Goal: Task Accomplishment & Management: Manage account settings

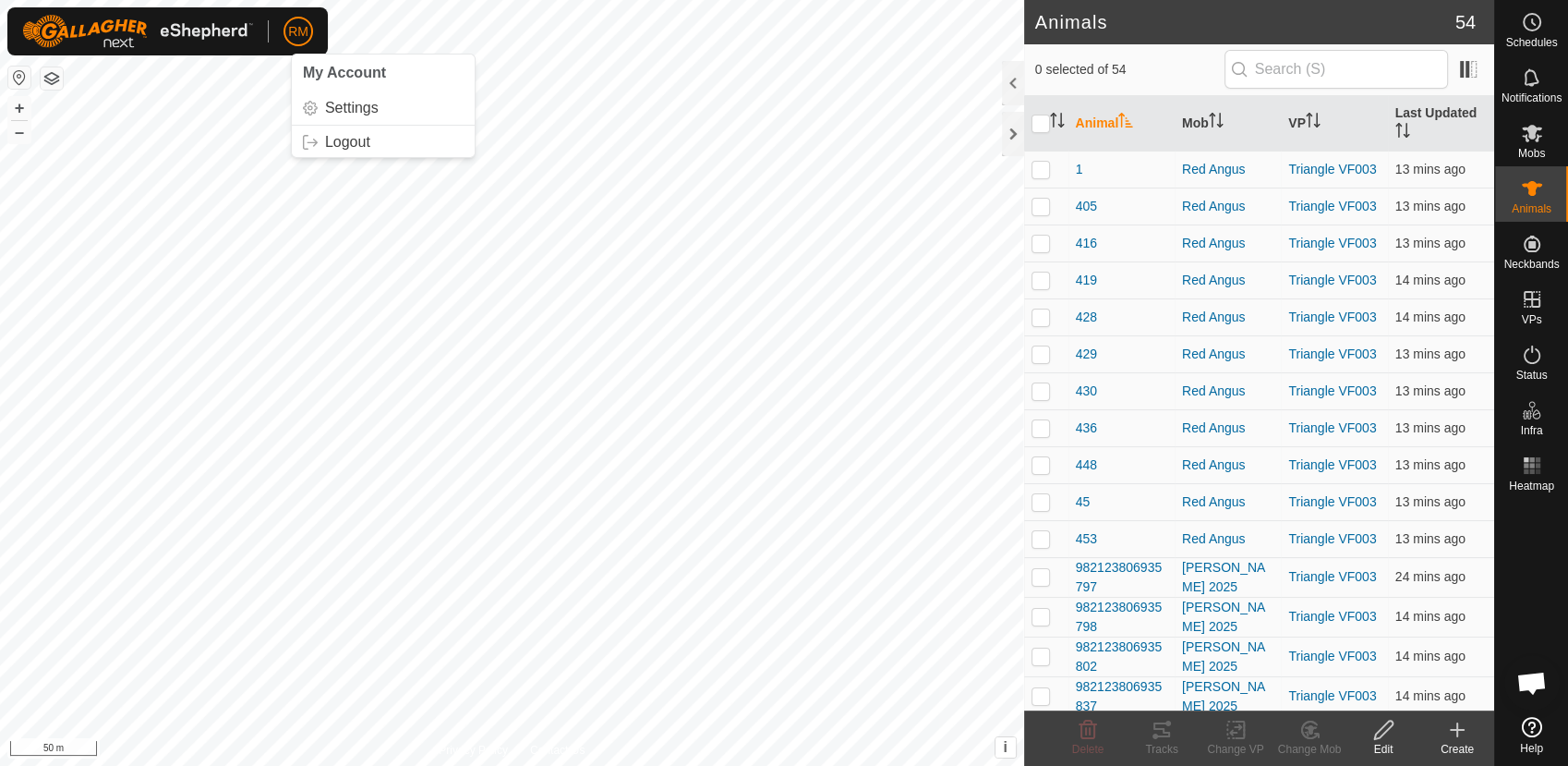
drag, startPoint x: 291, startPoint y: 25, endPoint x: 276, endPoint y: 37, distance: 19.2
click at [276, 37] on div "RM My Account Settings Logout" at bounding box center [167, 31] width 321 height 48
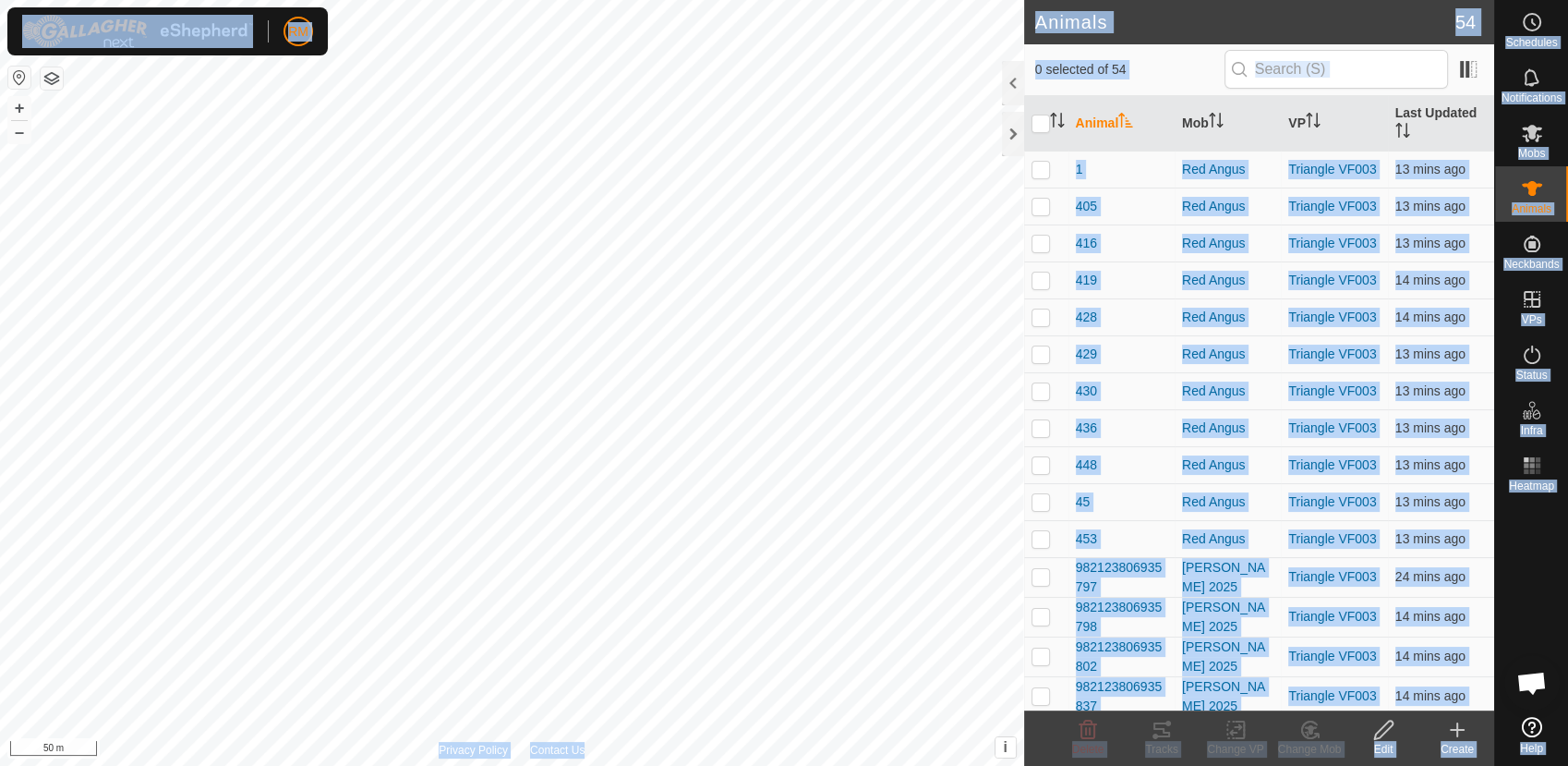
click at [252, 262] on div "RM Schedules Notifications Mobs Animals Neckbands VPs Status Infra Heatmap Help…" at bounding box center [784, 383] width 1568 height 766
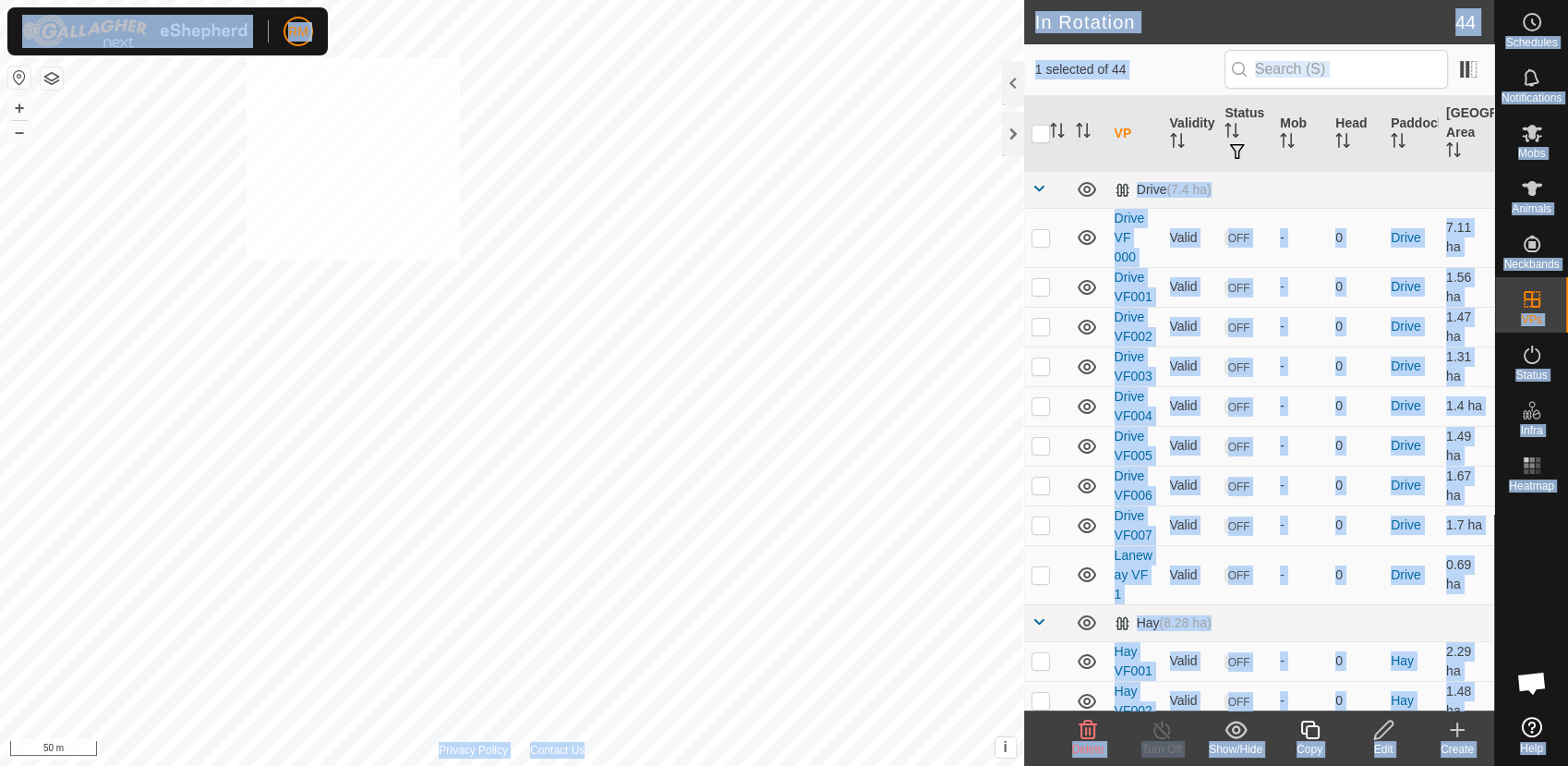
checkbox input "true"
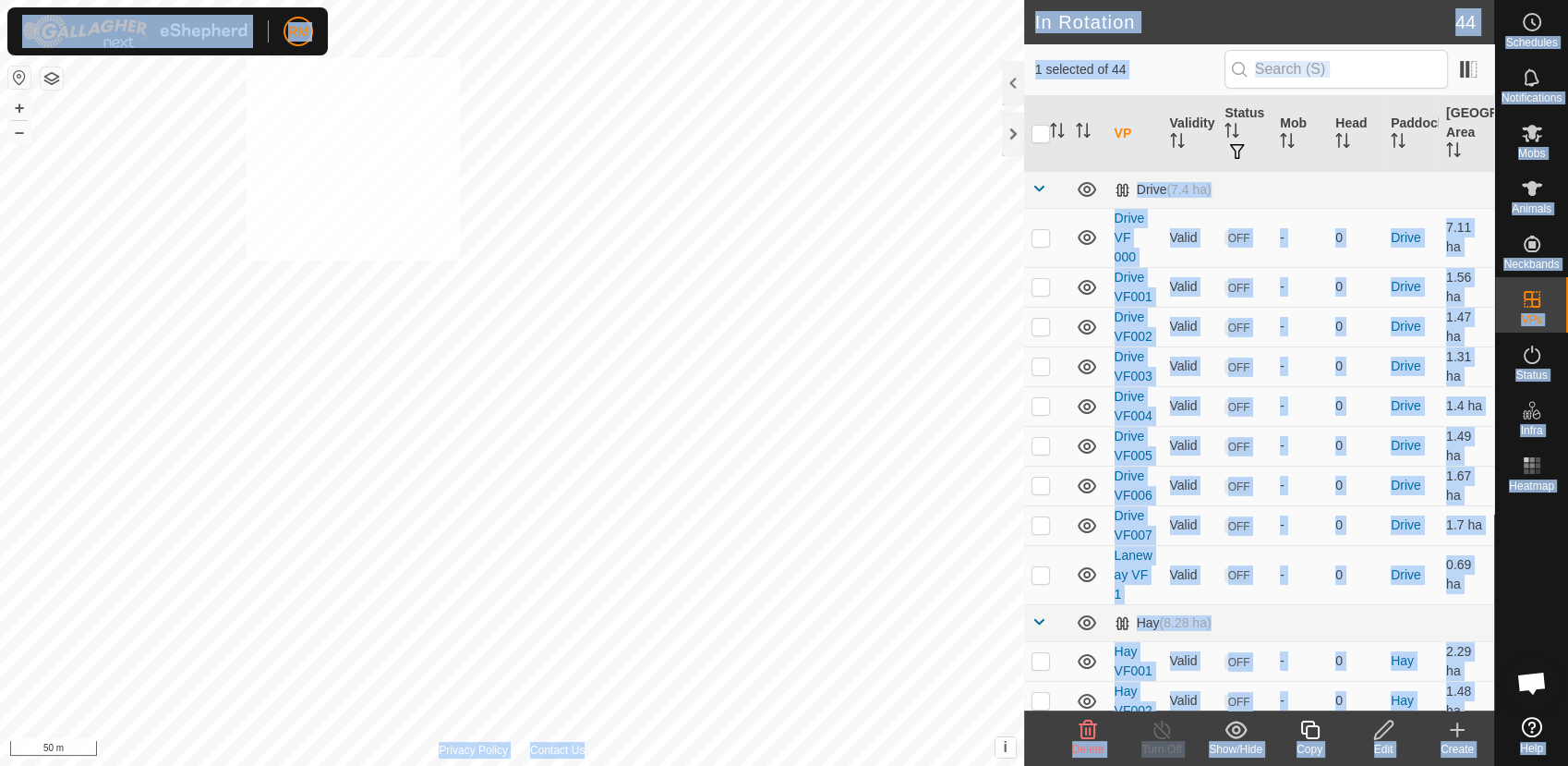
checkbox input "true"
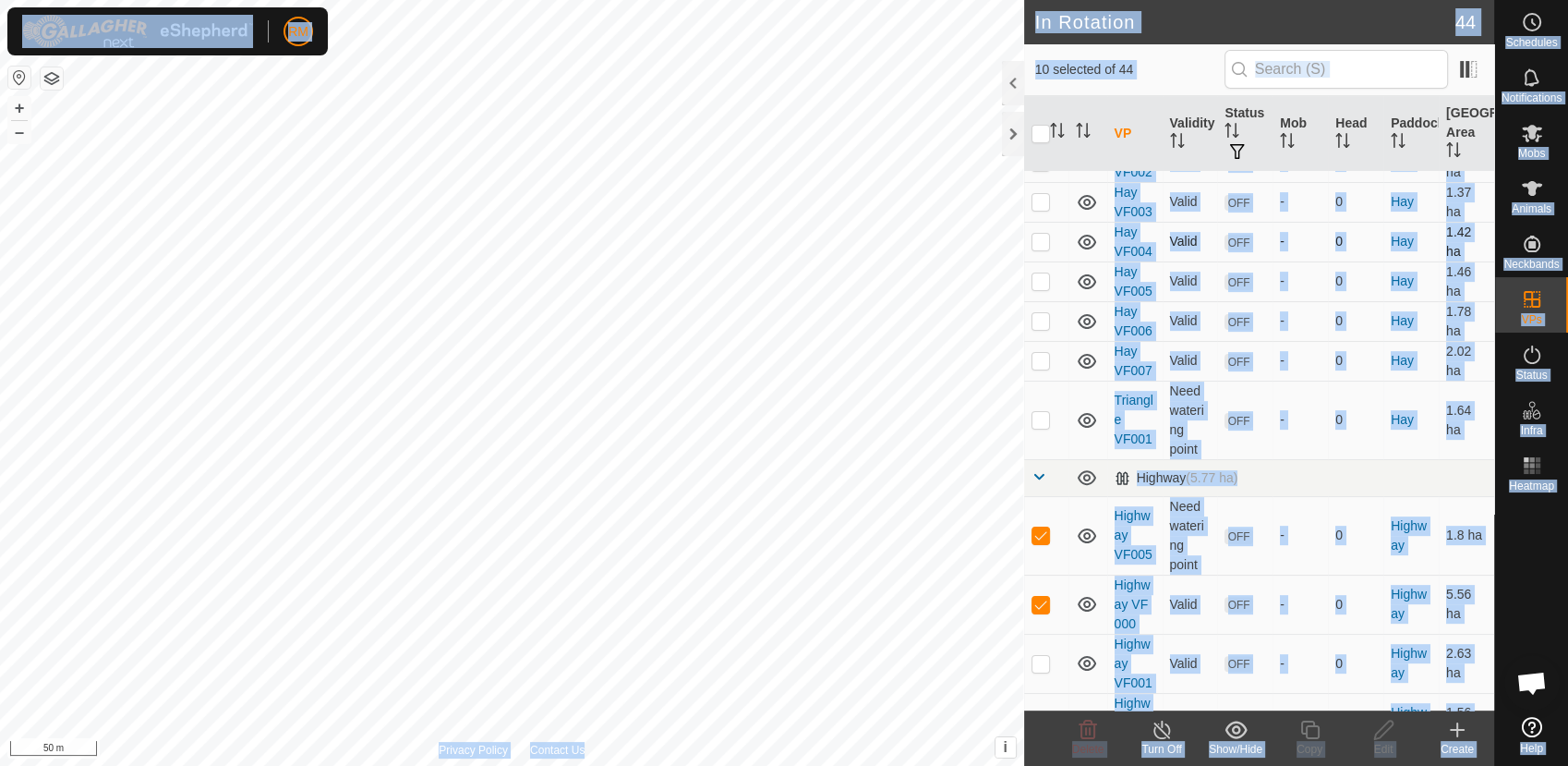
click at [1462, 234] on td "1.42 ha" at bounding box center [1466, 242] width 55 height 39
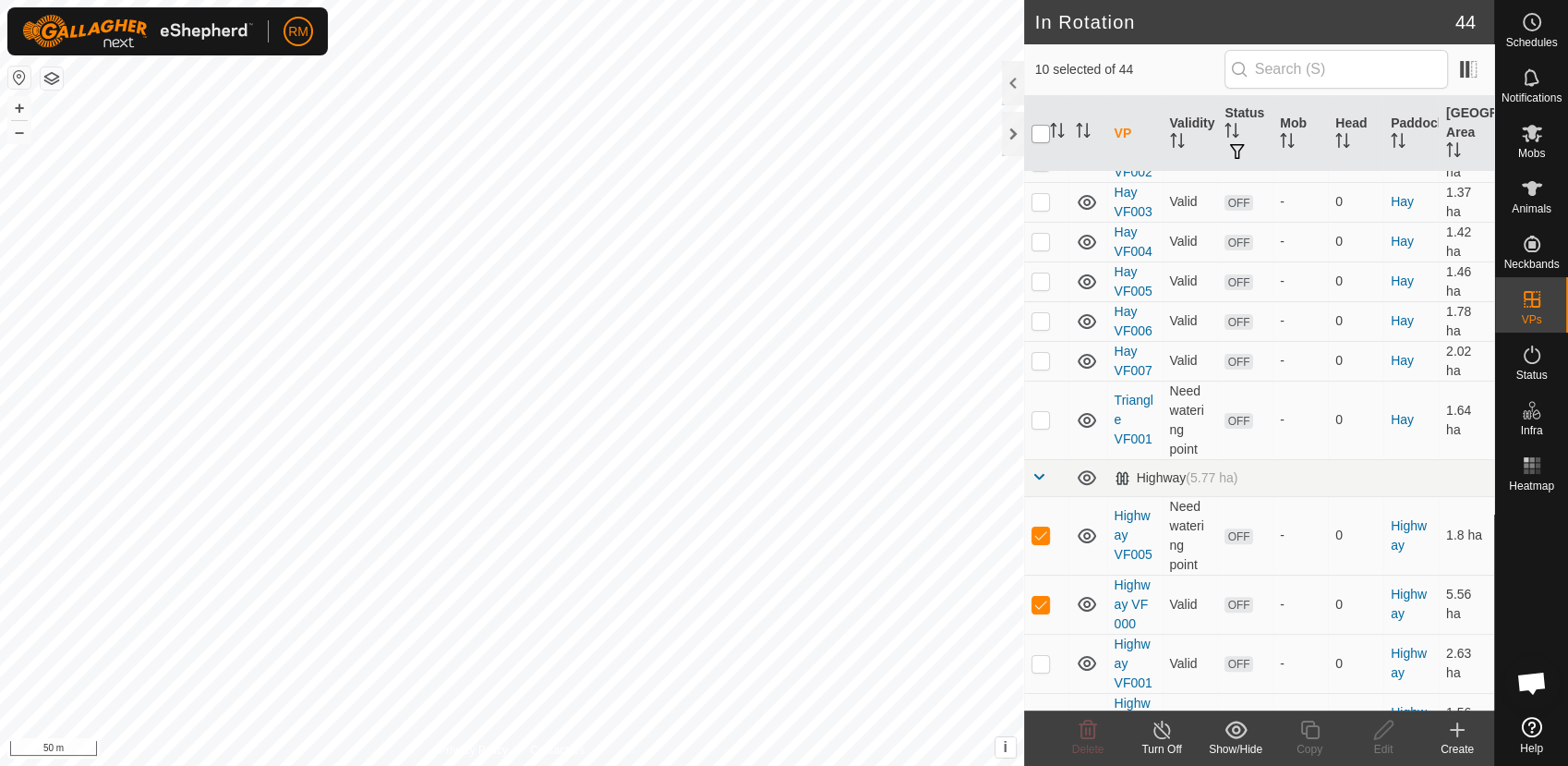
click at [1043, 135] on input "checkbox" at bounding box center [1041, 133] width 19 height 19
checkbox input "true"
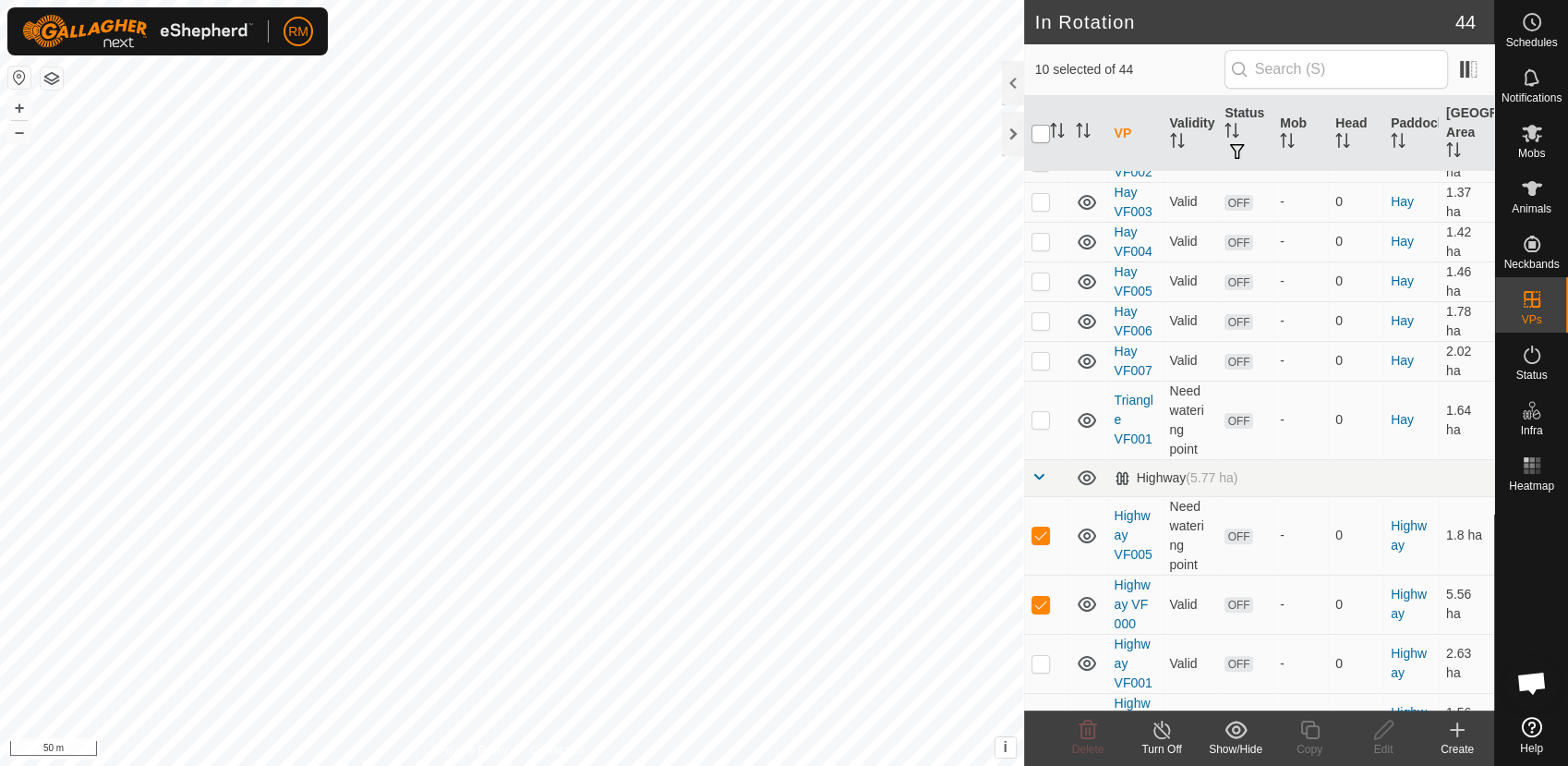
checkbox input "true"
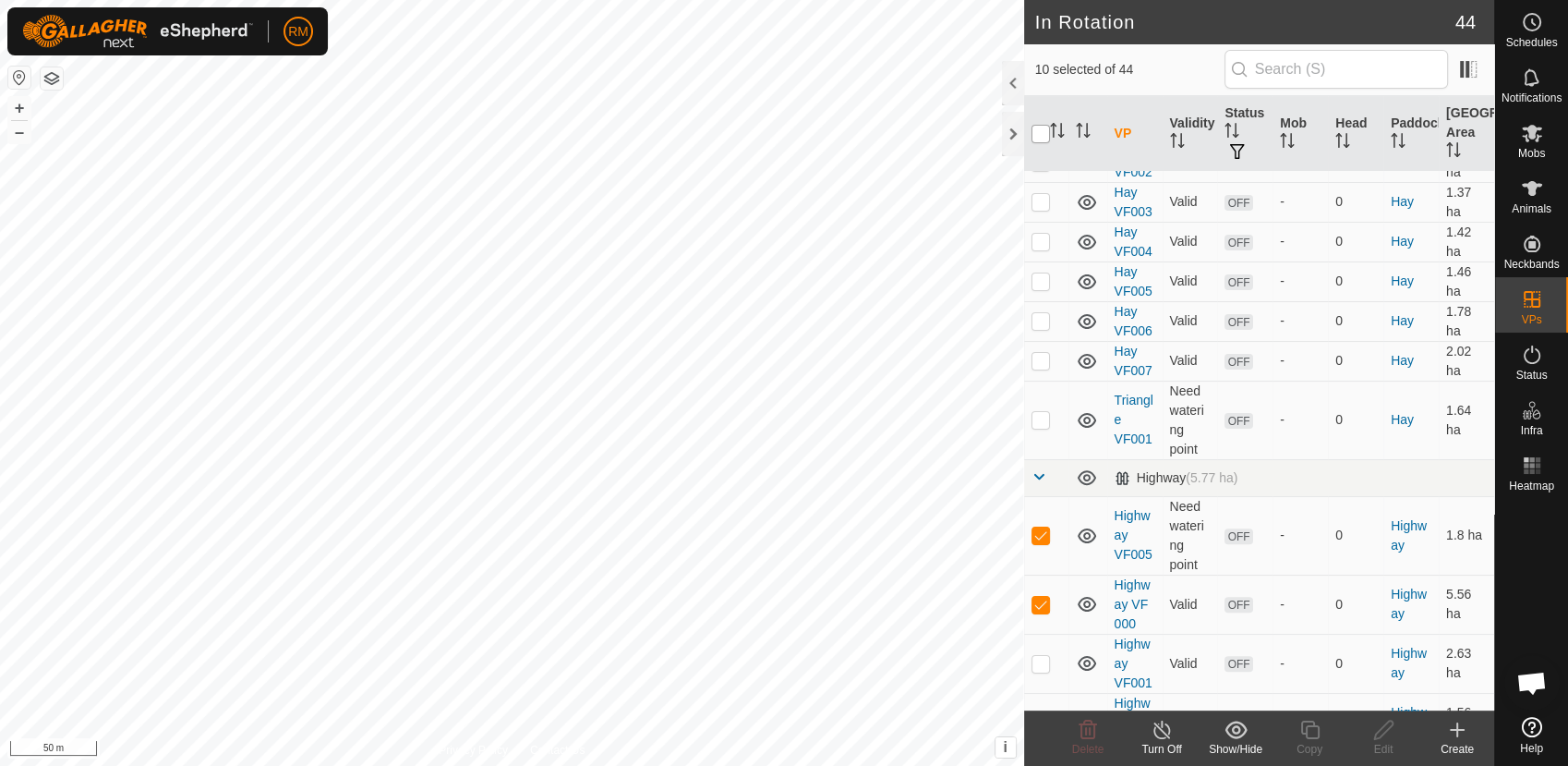
checkbox input "true"
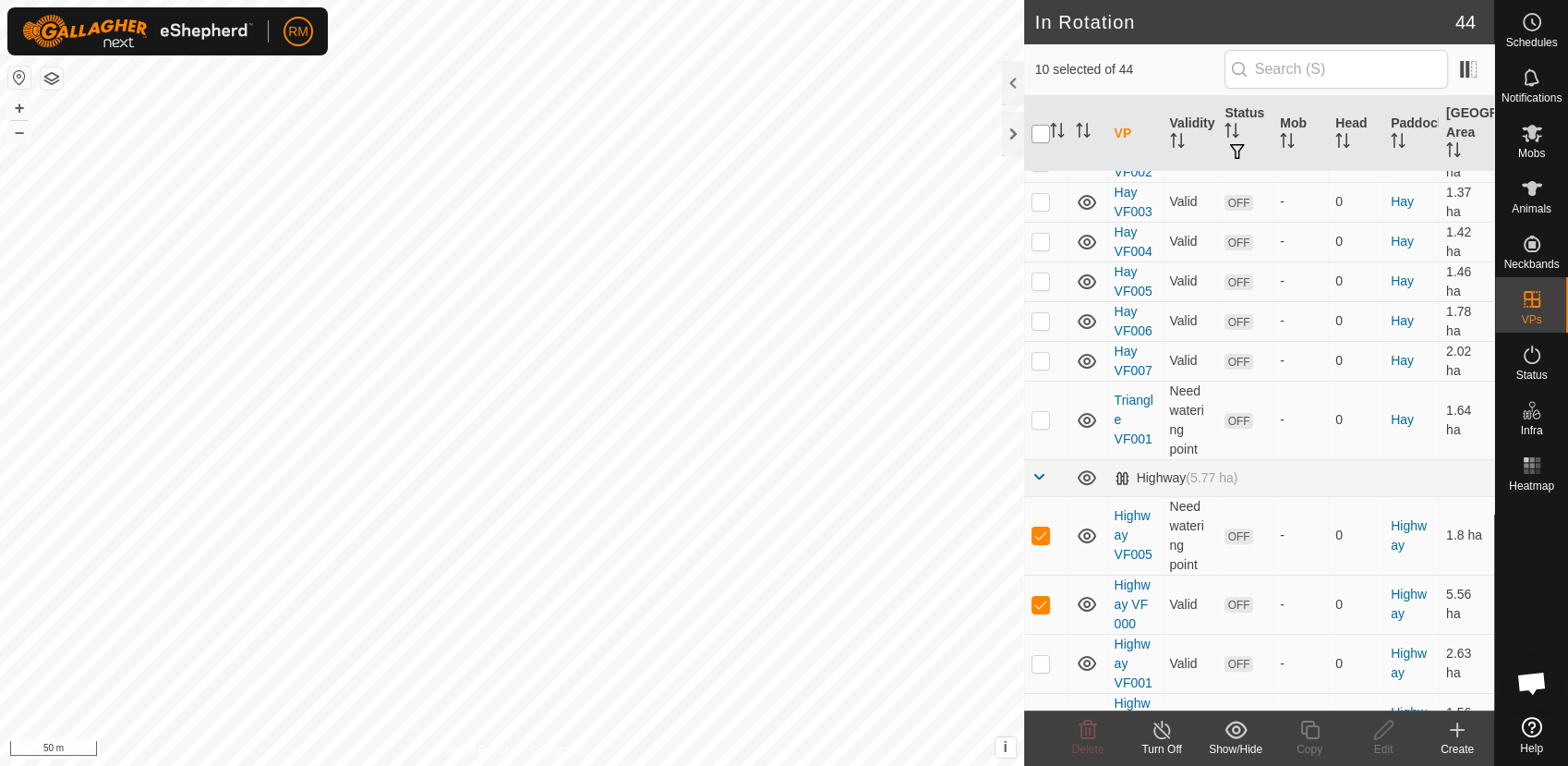
checkbox input "true"
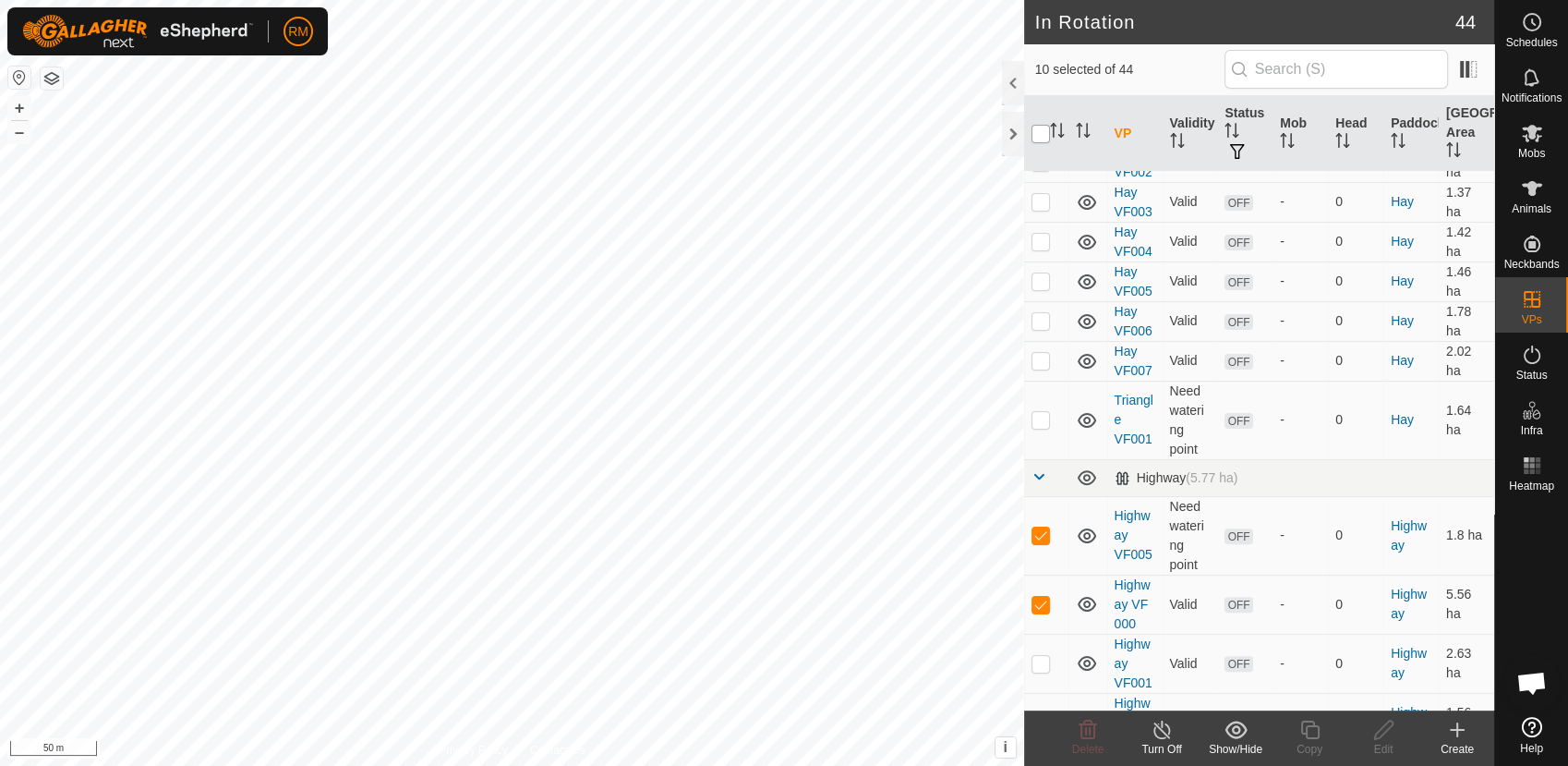
checkbox input "true"
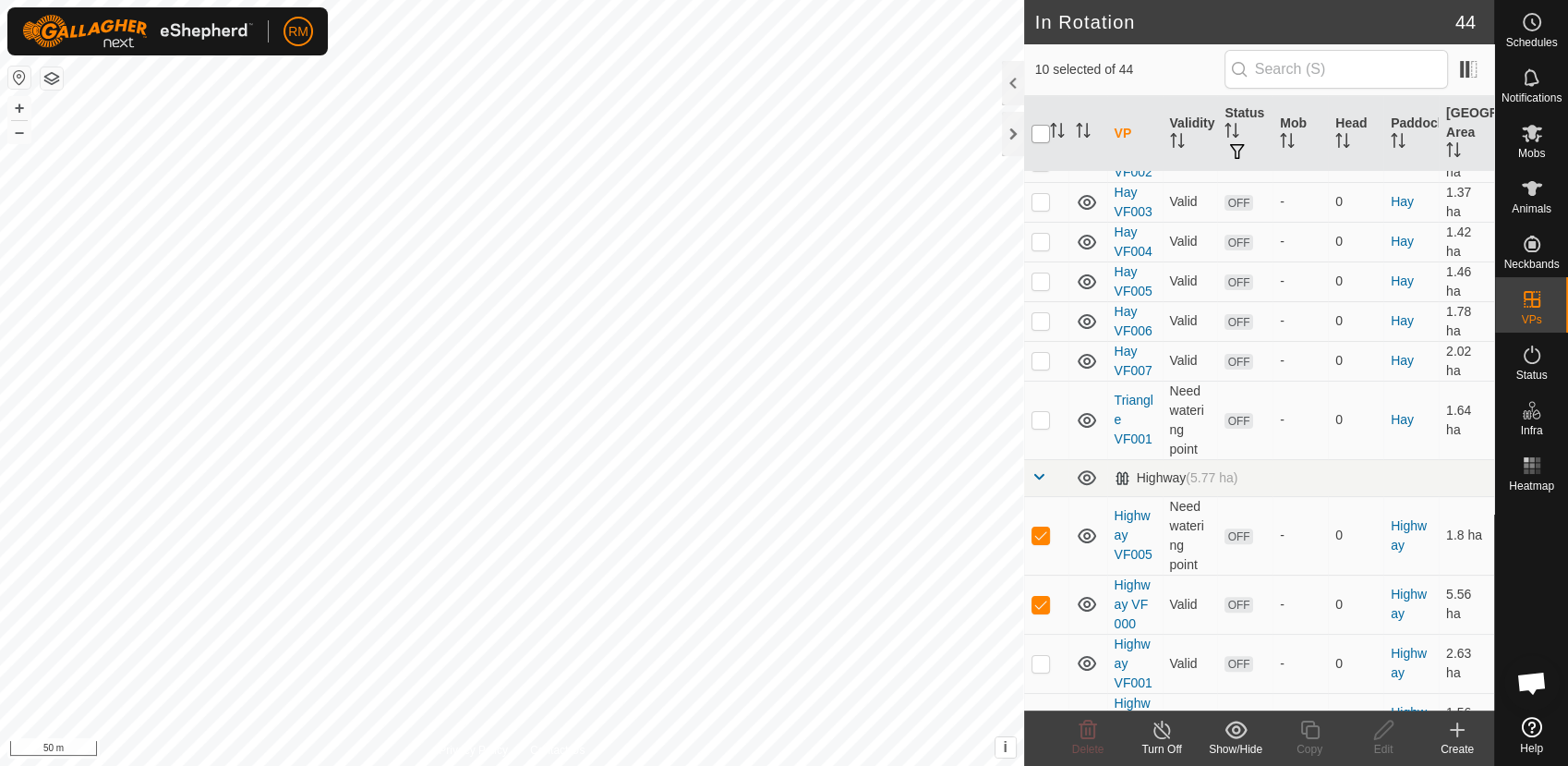
checkbox input "true"
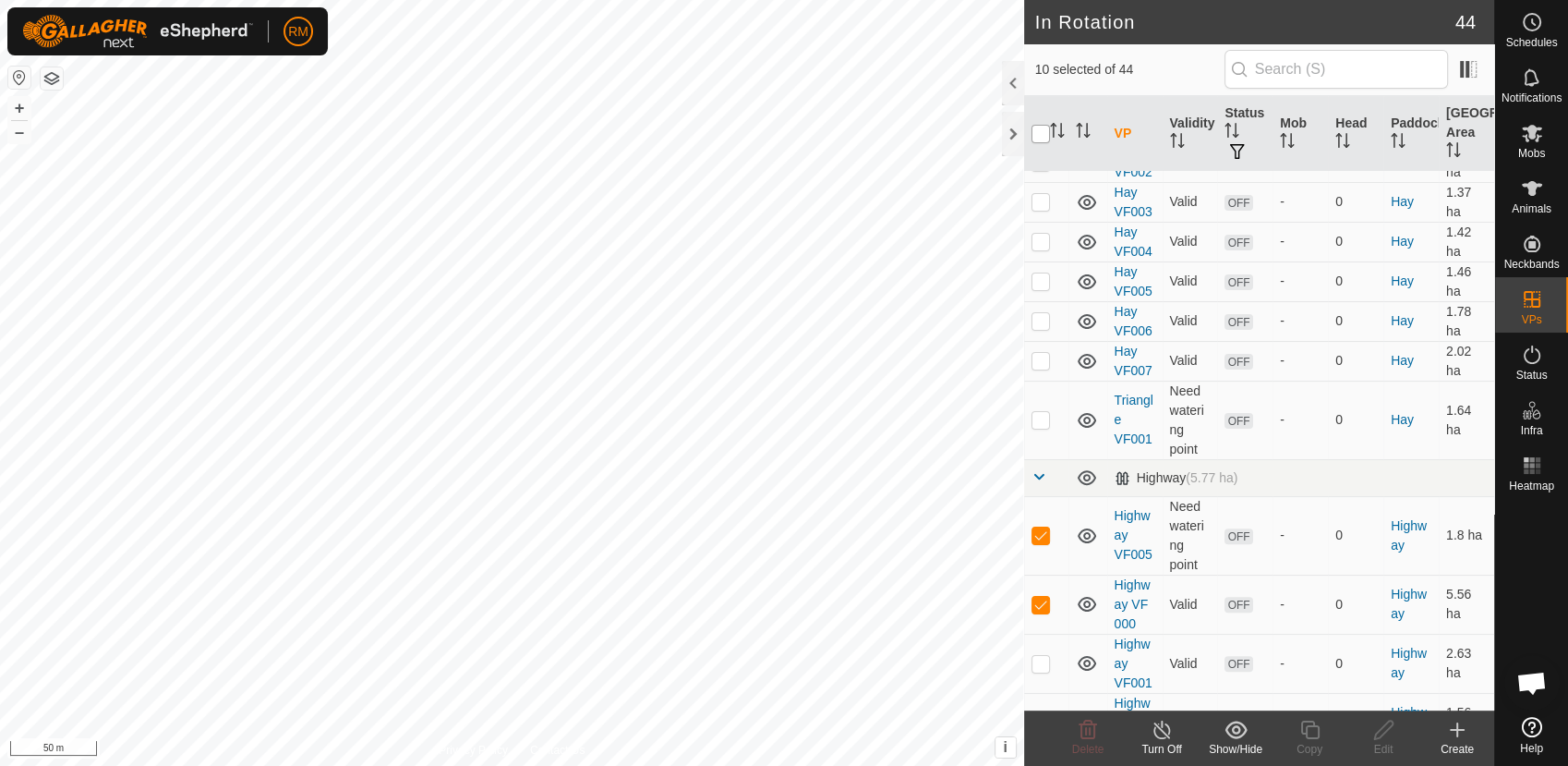
checkbox input "true"
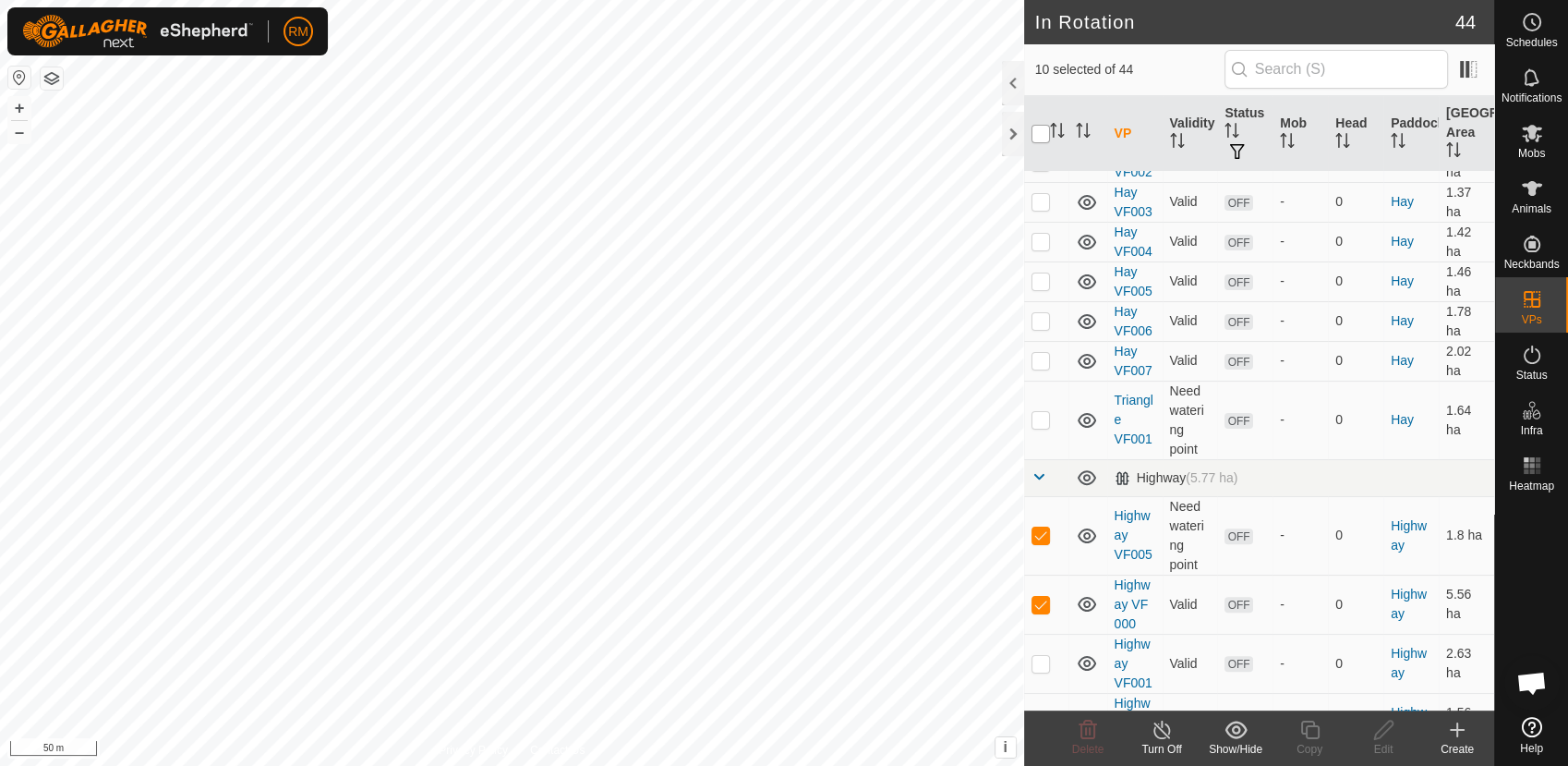
checkbox input "true"
click at [1043, 135] on input "checkbox" at bounding box center [1041, 133] width 19 height 19
checkbox input "false"
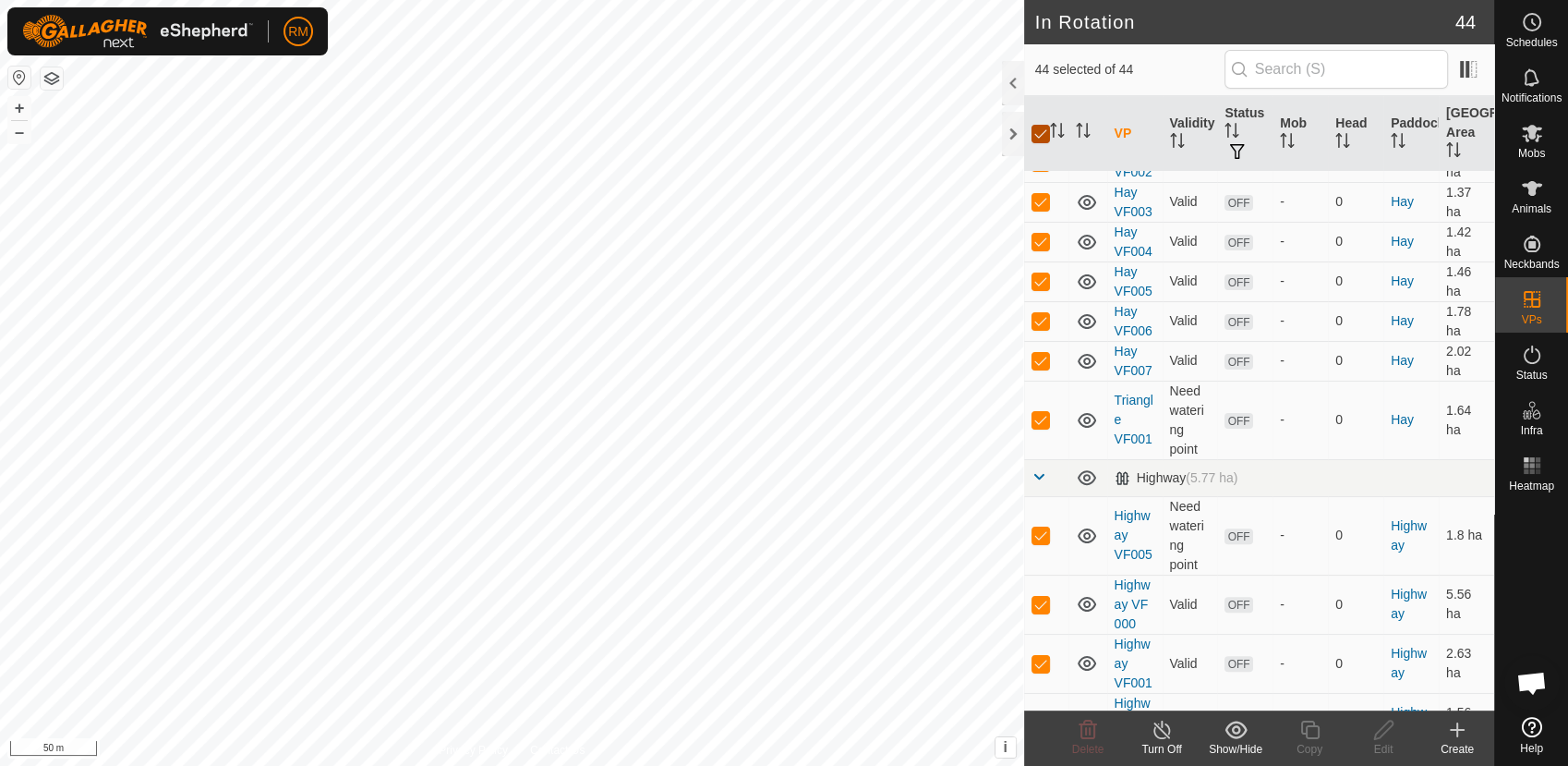
checkbox input "false"
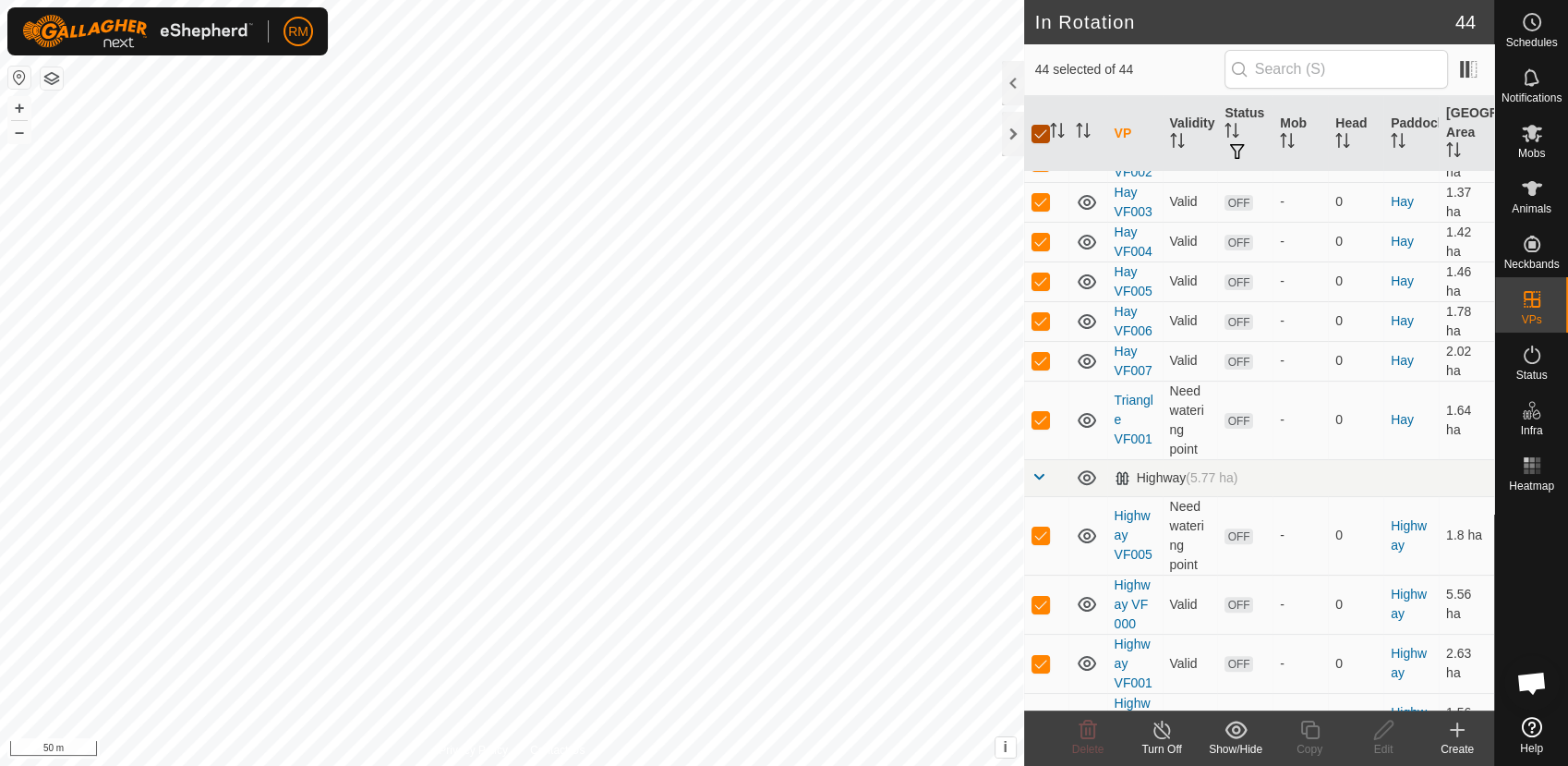
checkbox input "false"
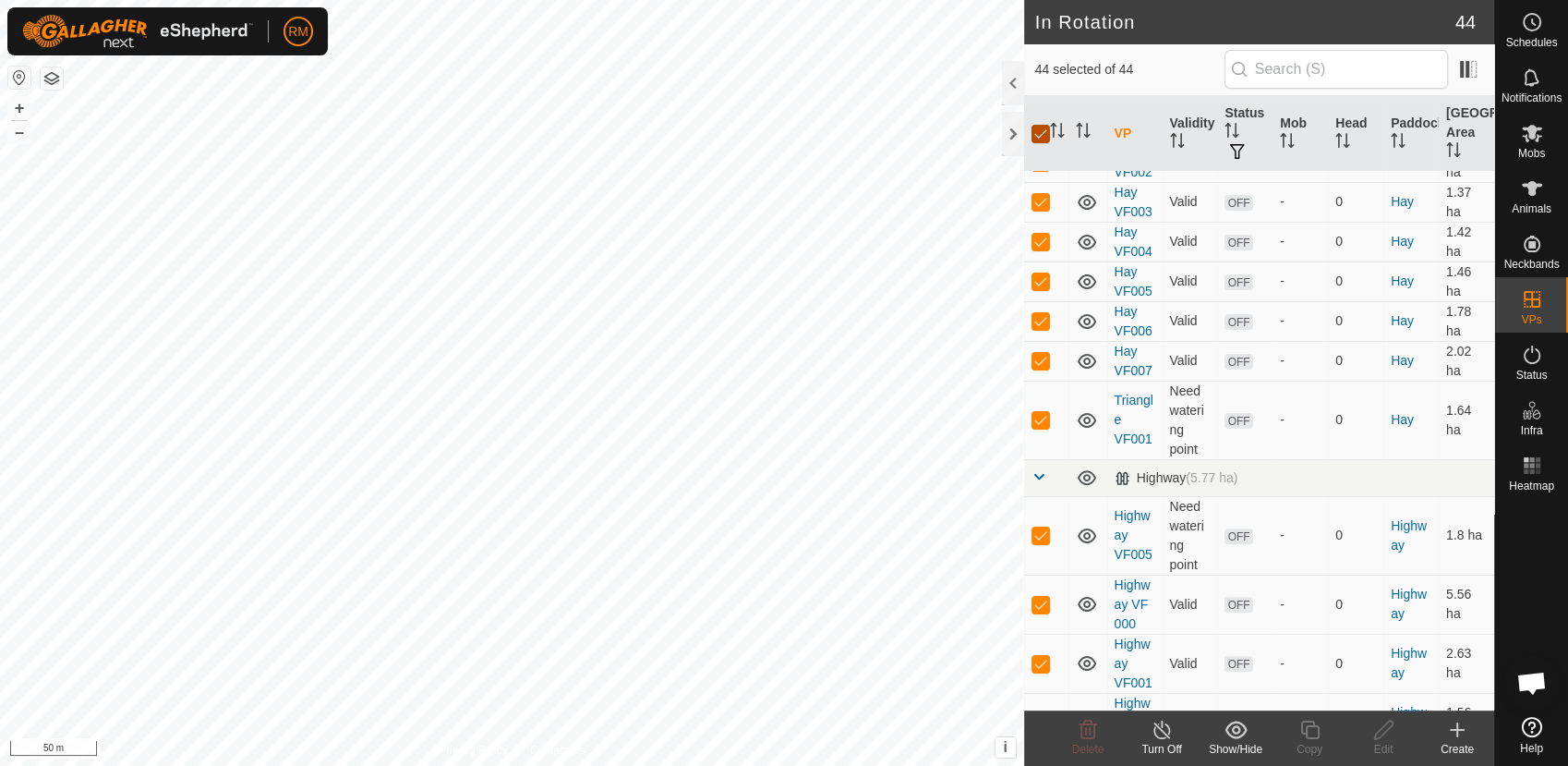
checkbox input "false"
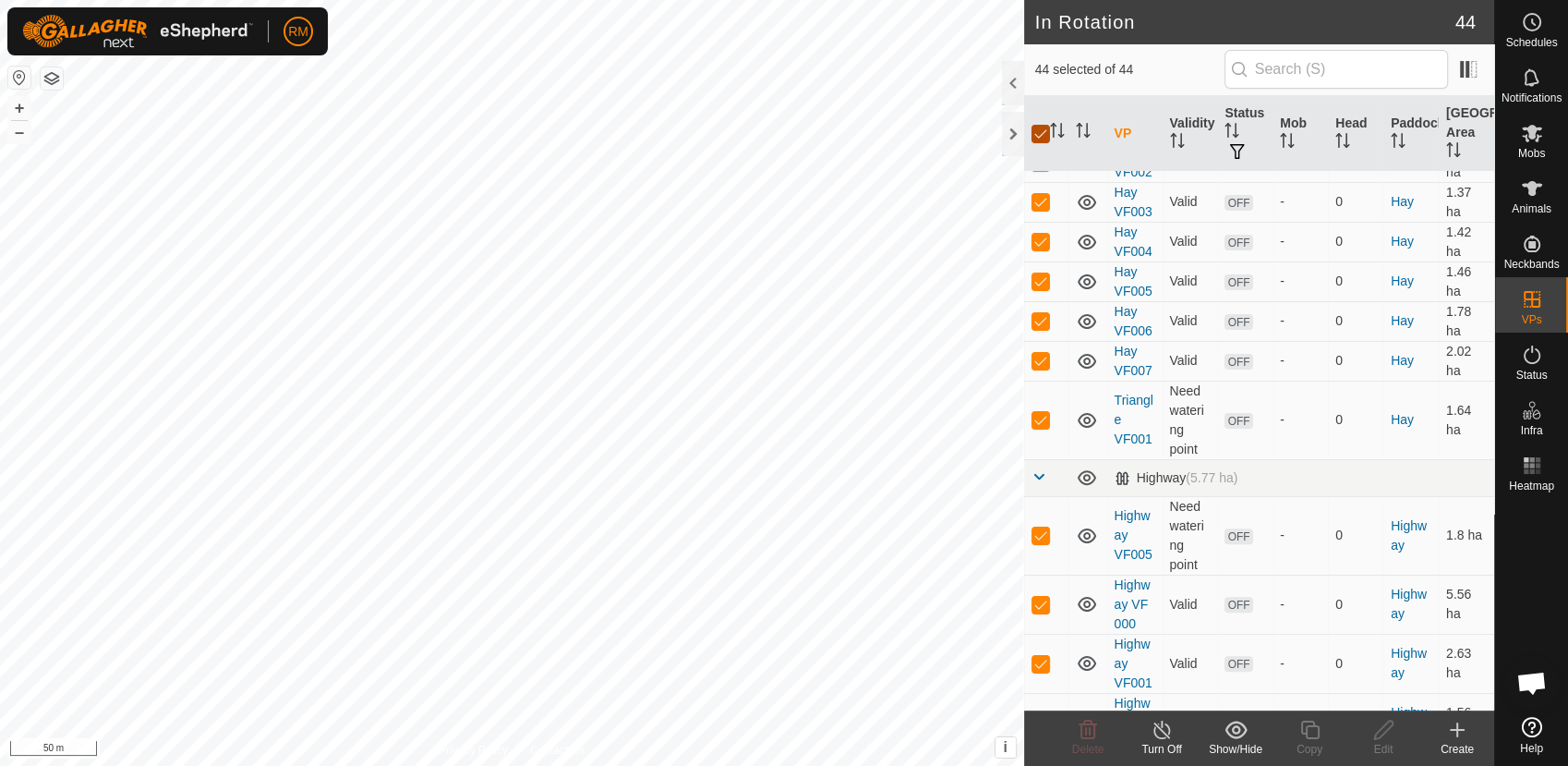
checkbox input "false"
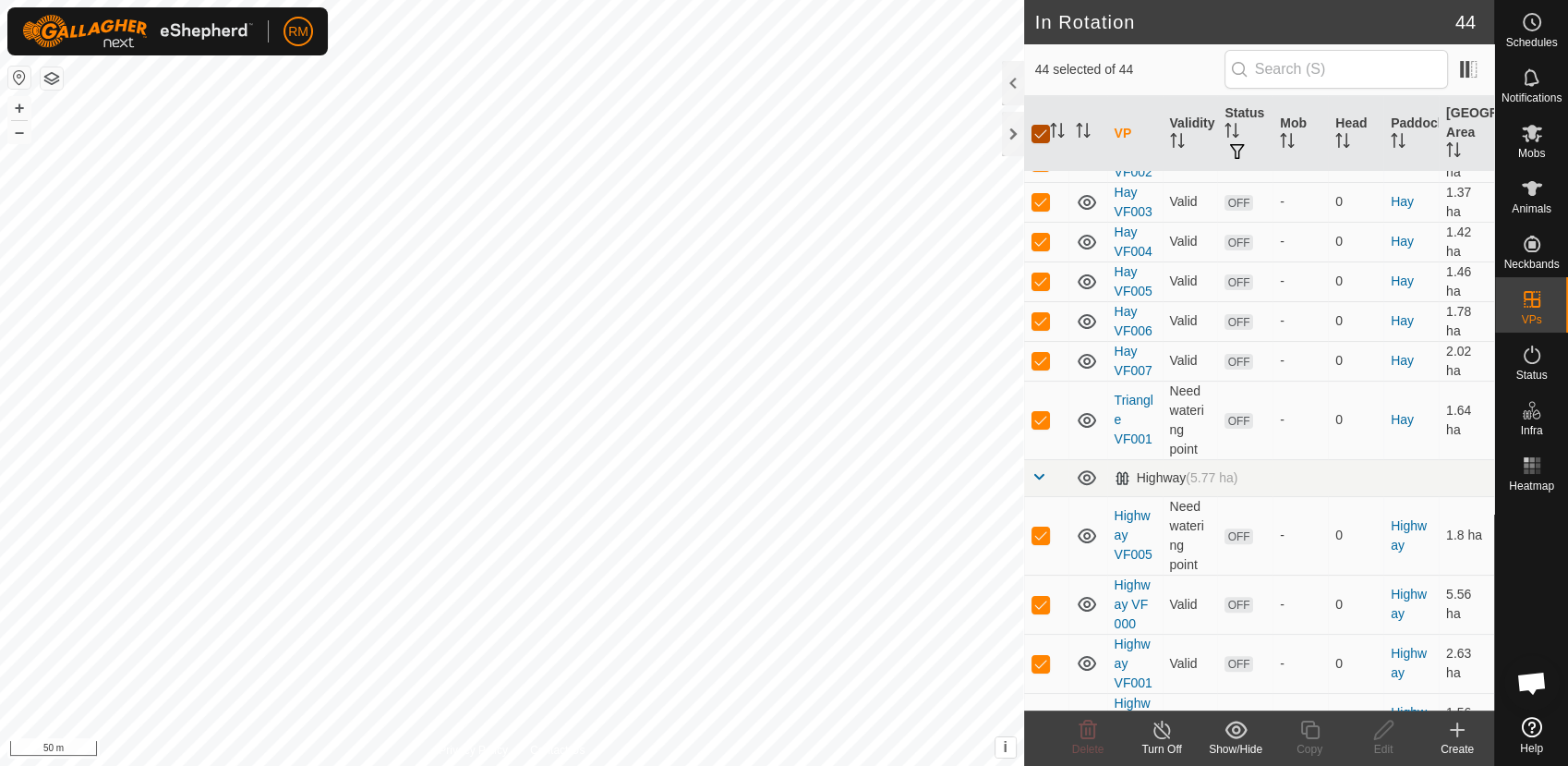
checkbox input "false"
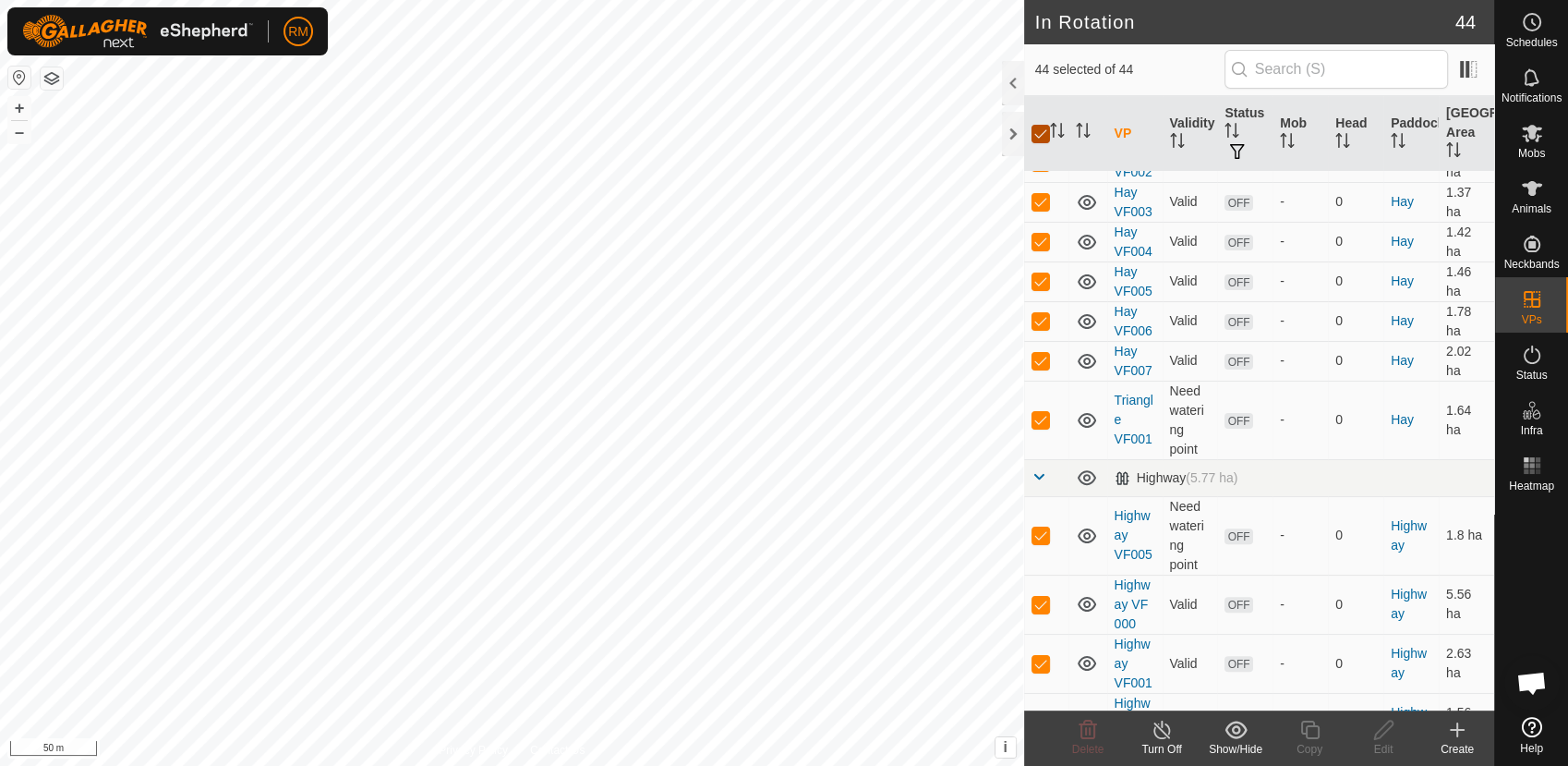
checkbox input "false"
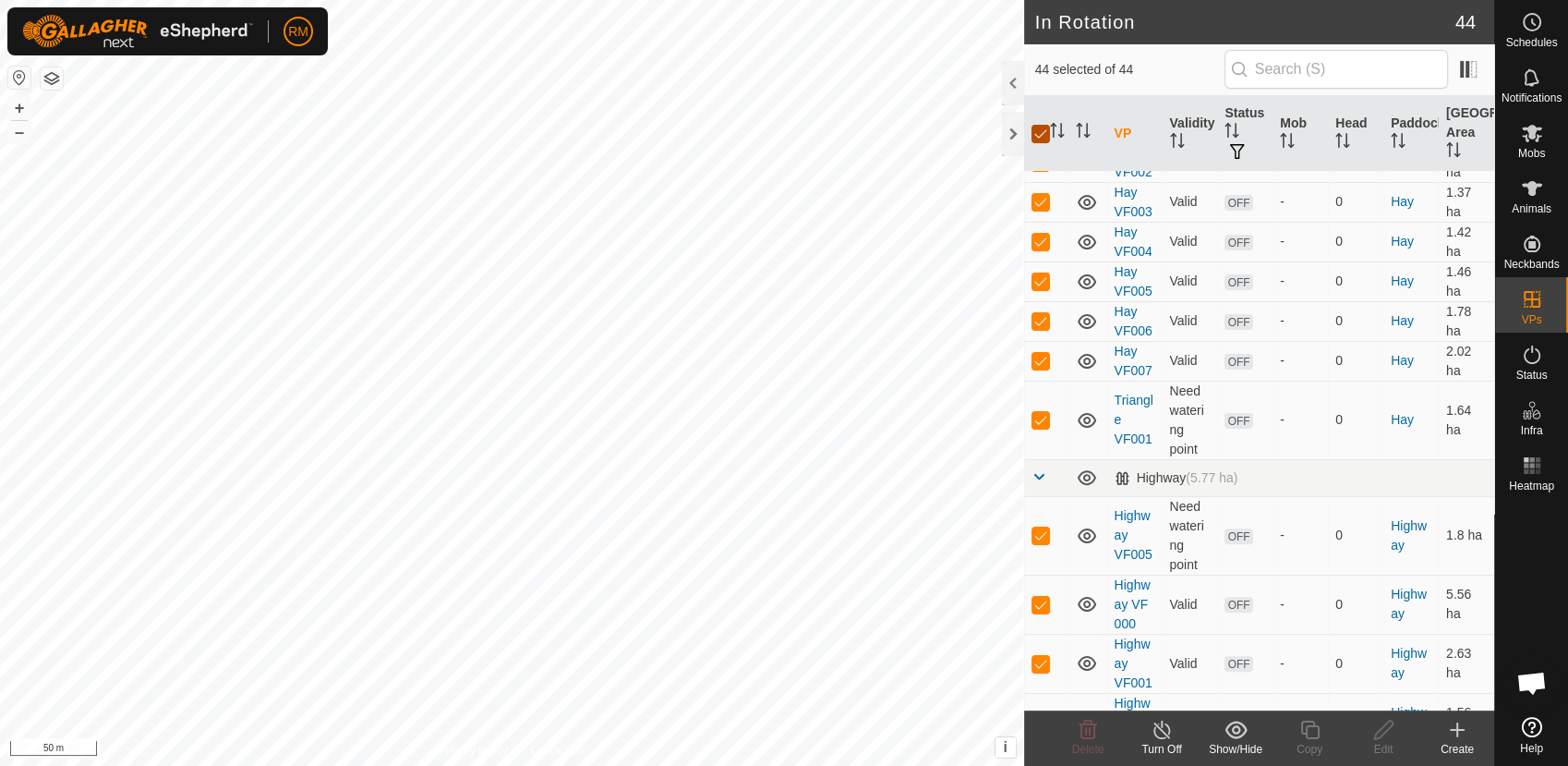
checkbox input "false"
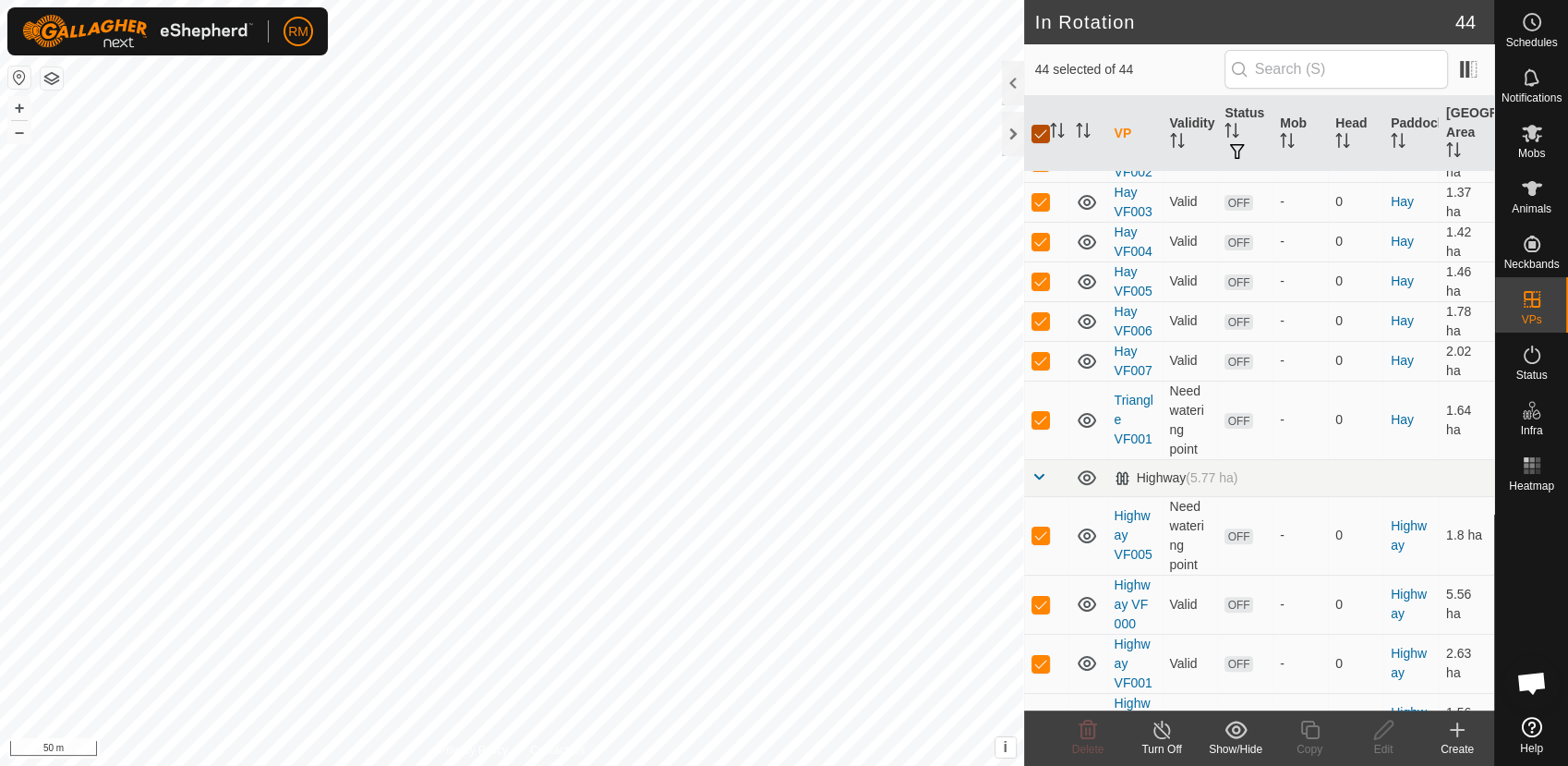
checkbox input "false"
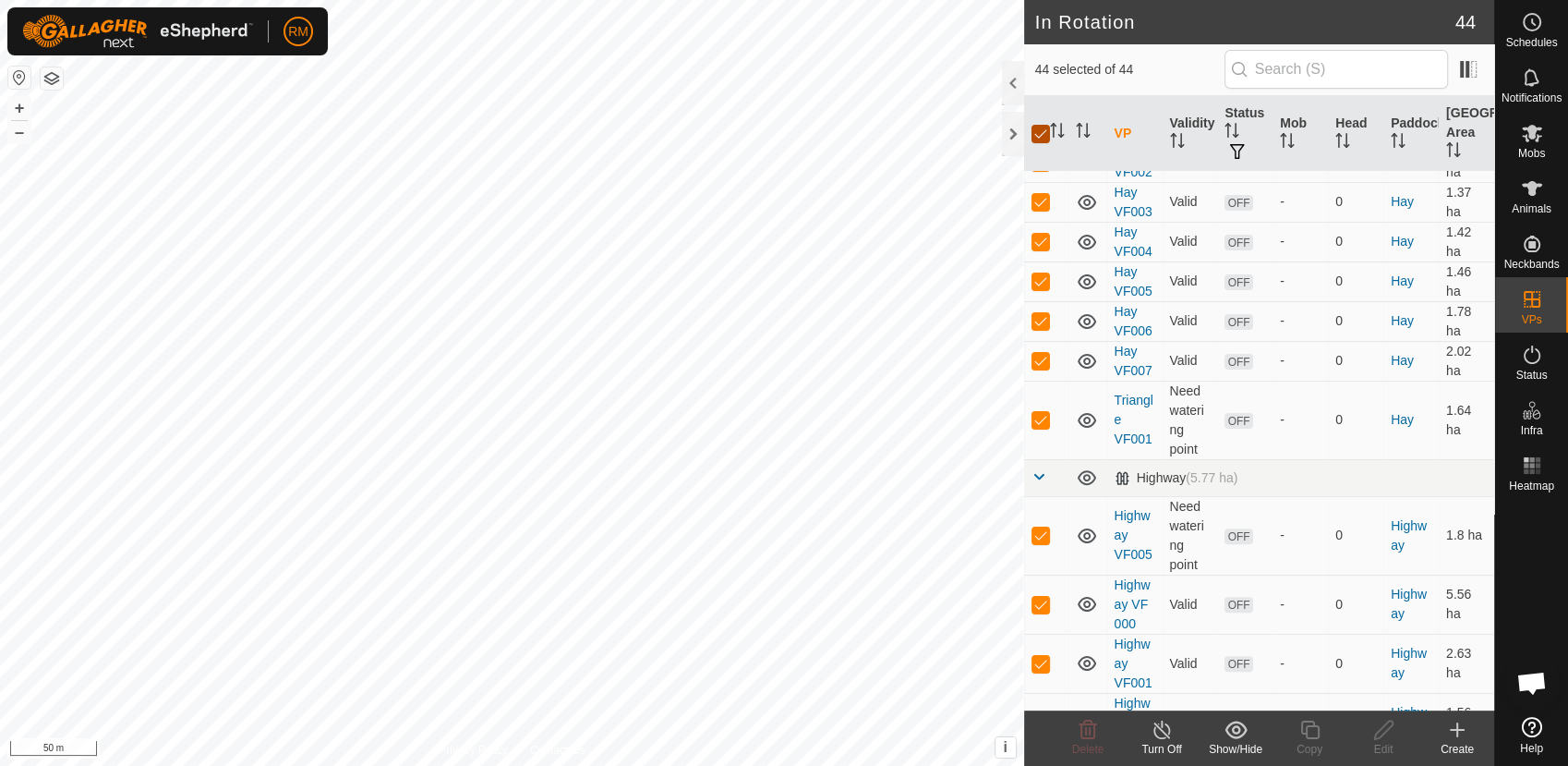
checkbox input "false"
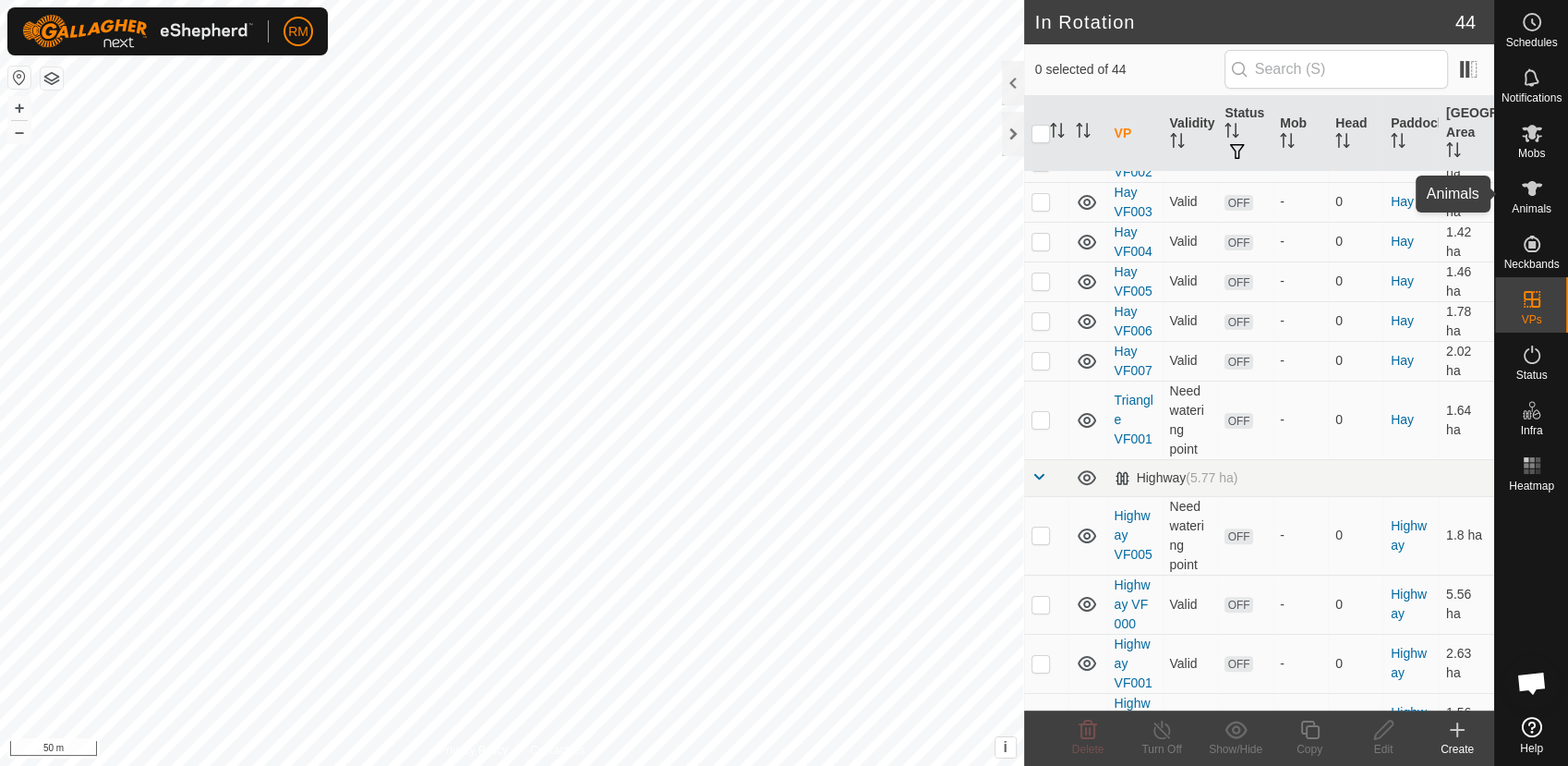
click at [1529, 200] on es-animals-svg-icon at bounding box center [1532, 189] width 34 height 30
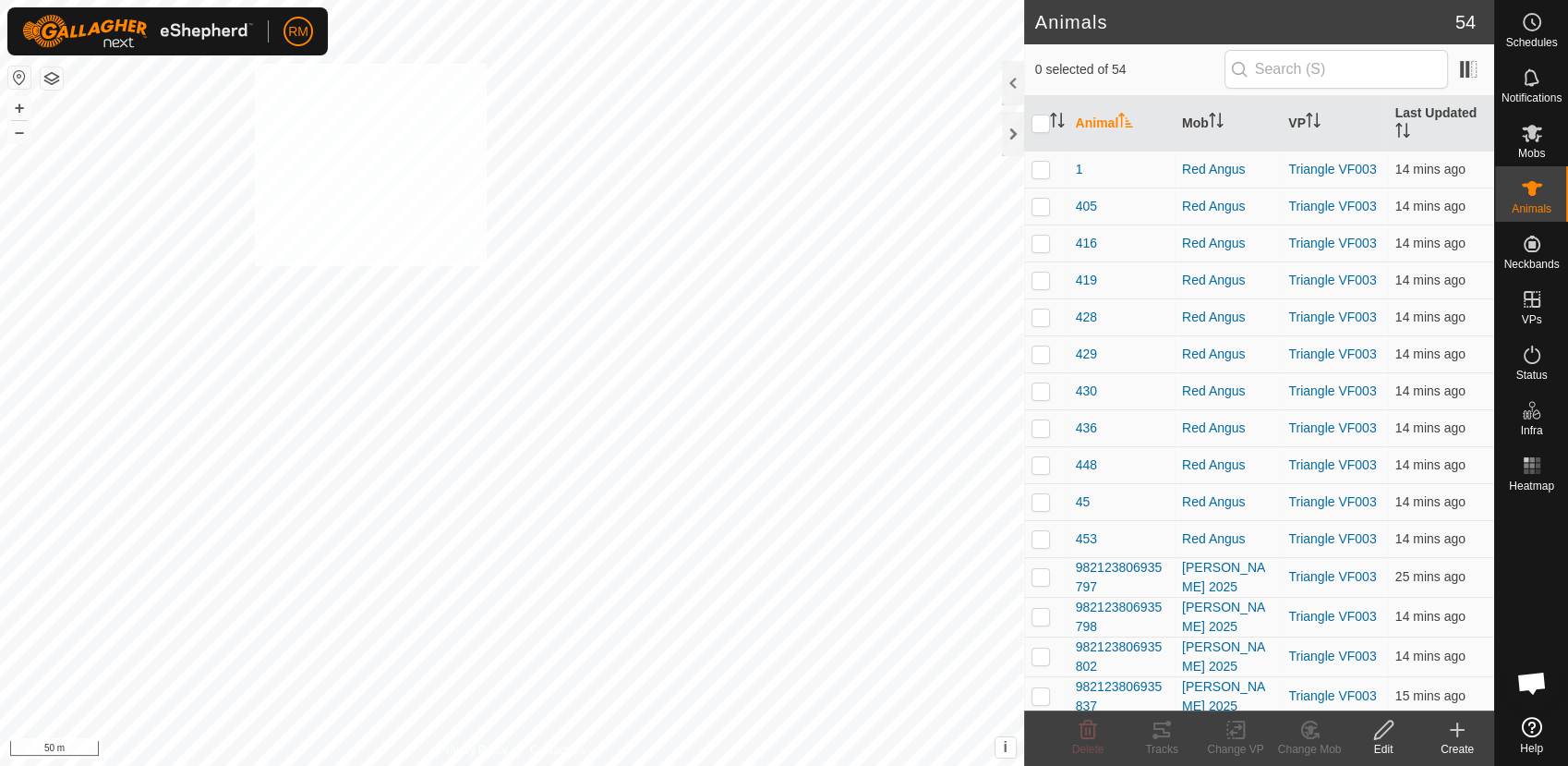
checkbox input "true"
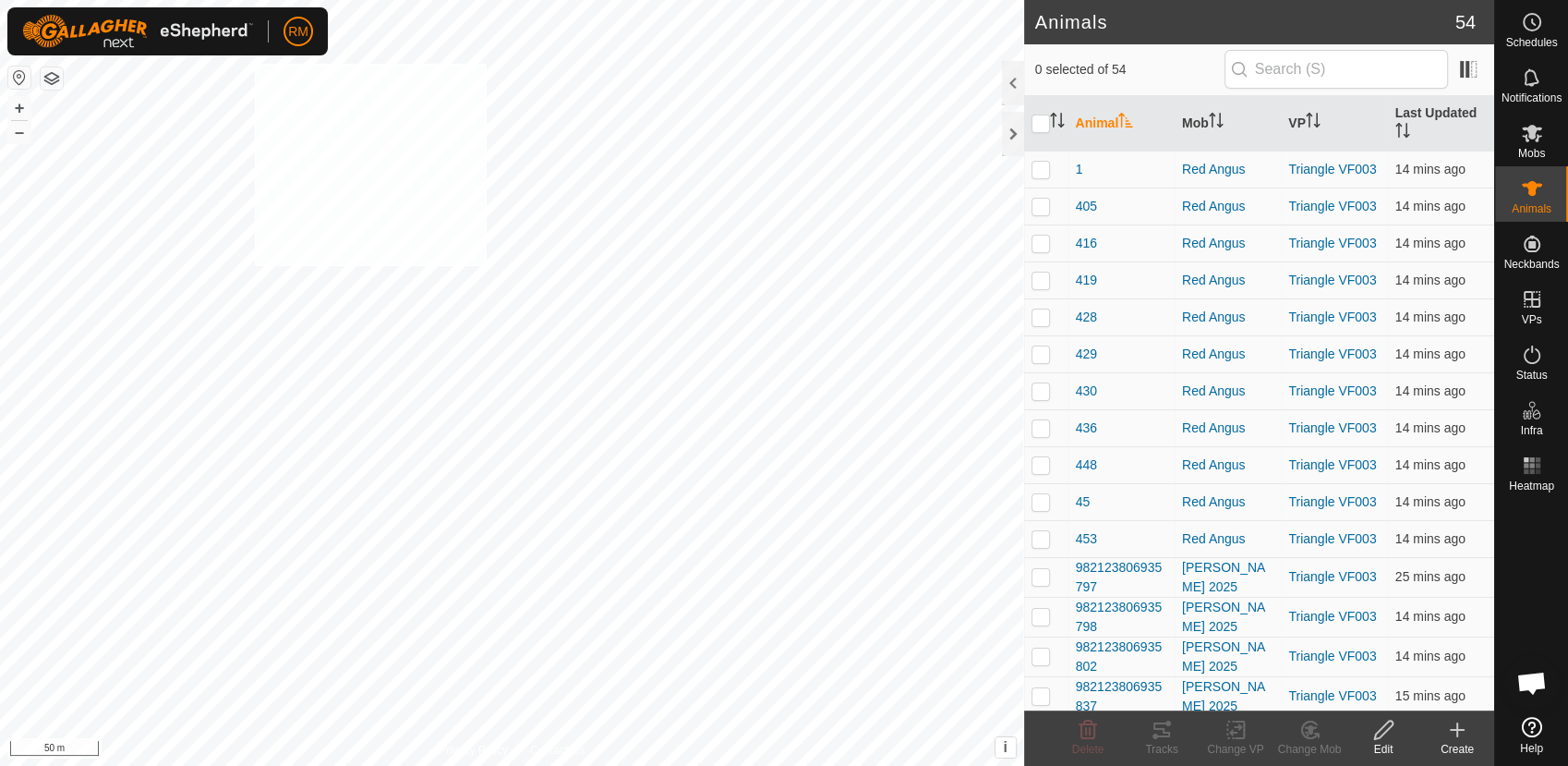
checkbox input "true"
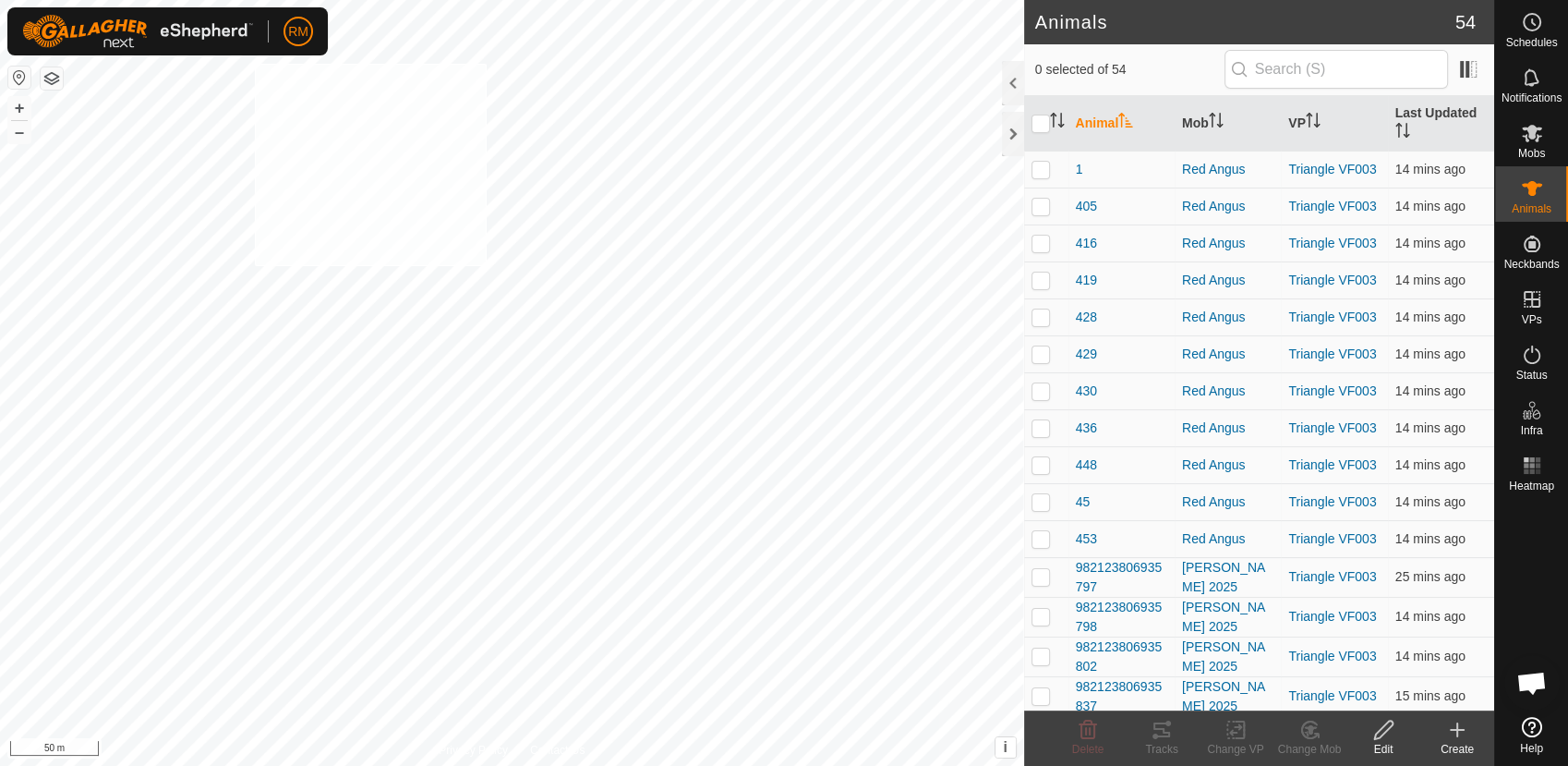
checkbox input "true"
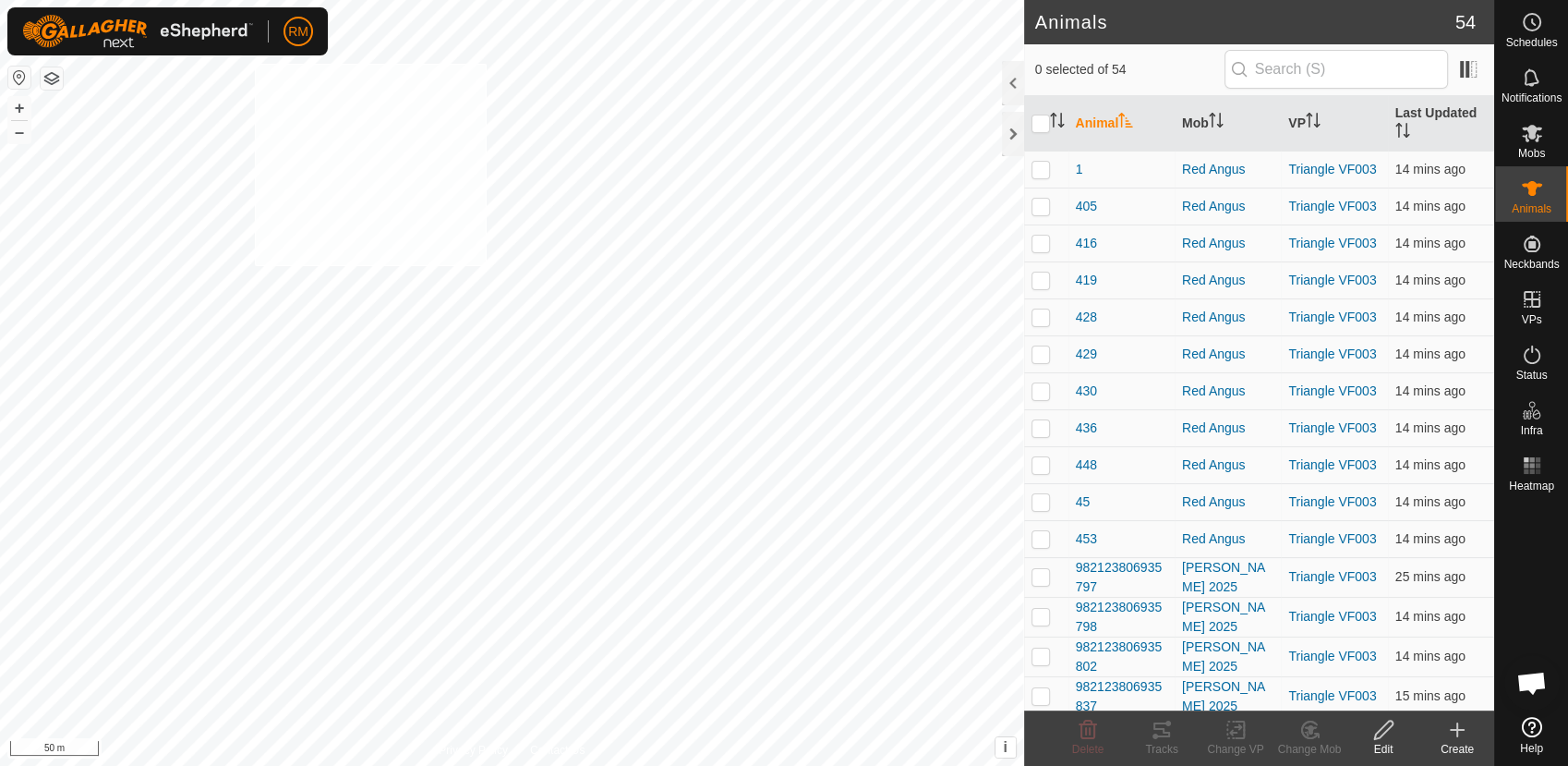
checkbox input "true"
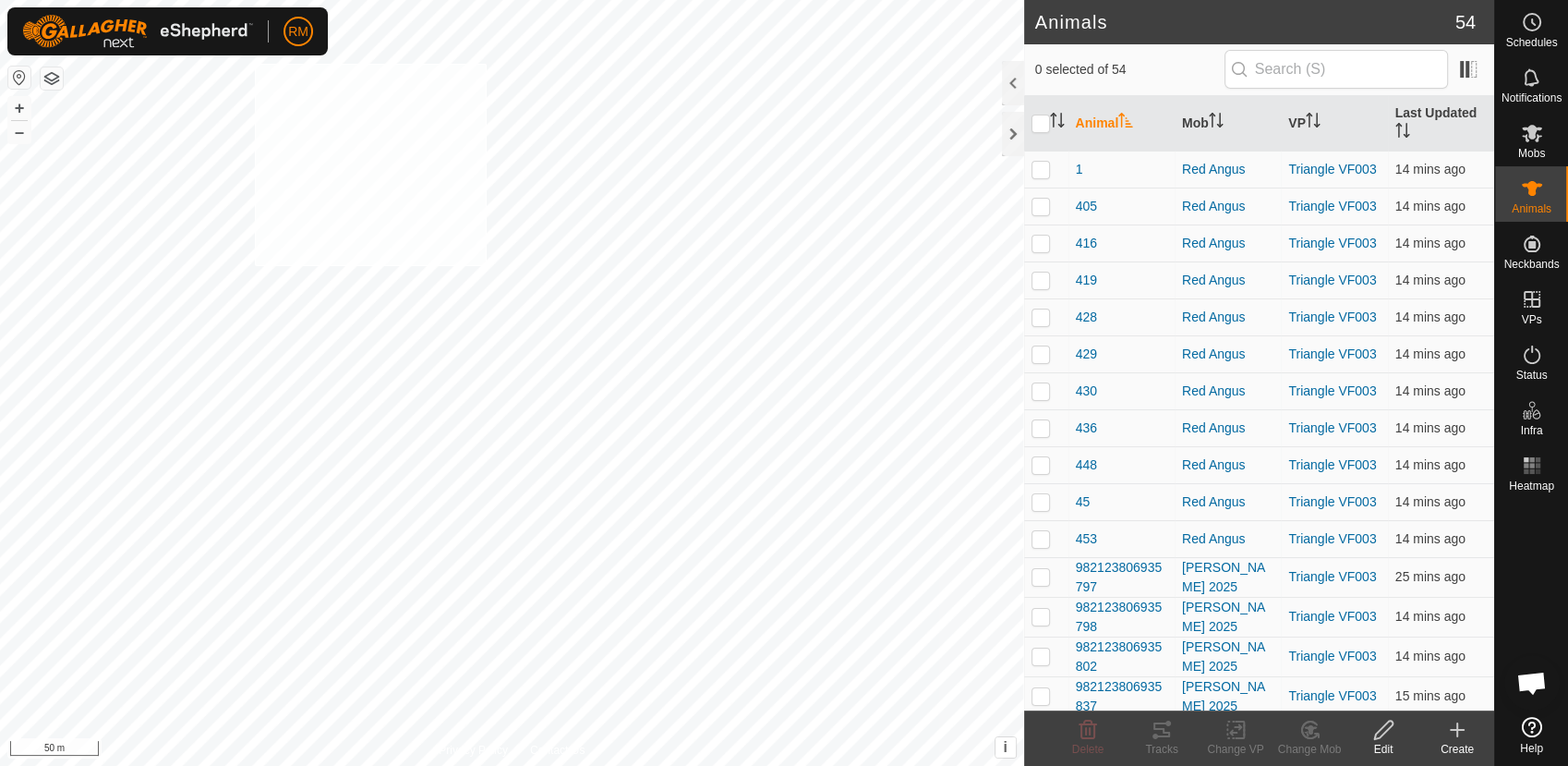
checkbox input "true"
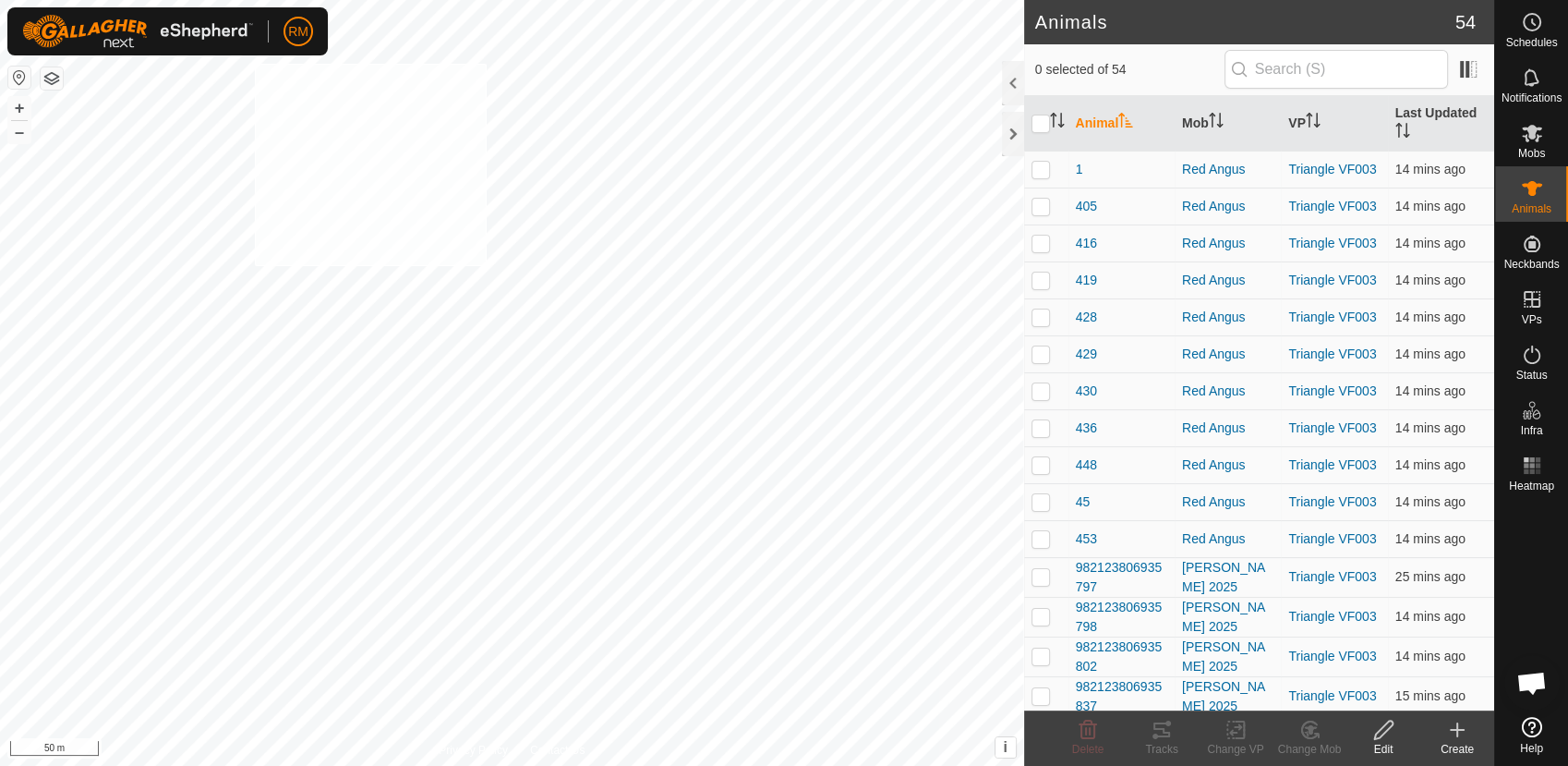
checkbox input "true"
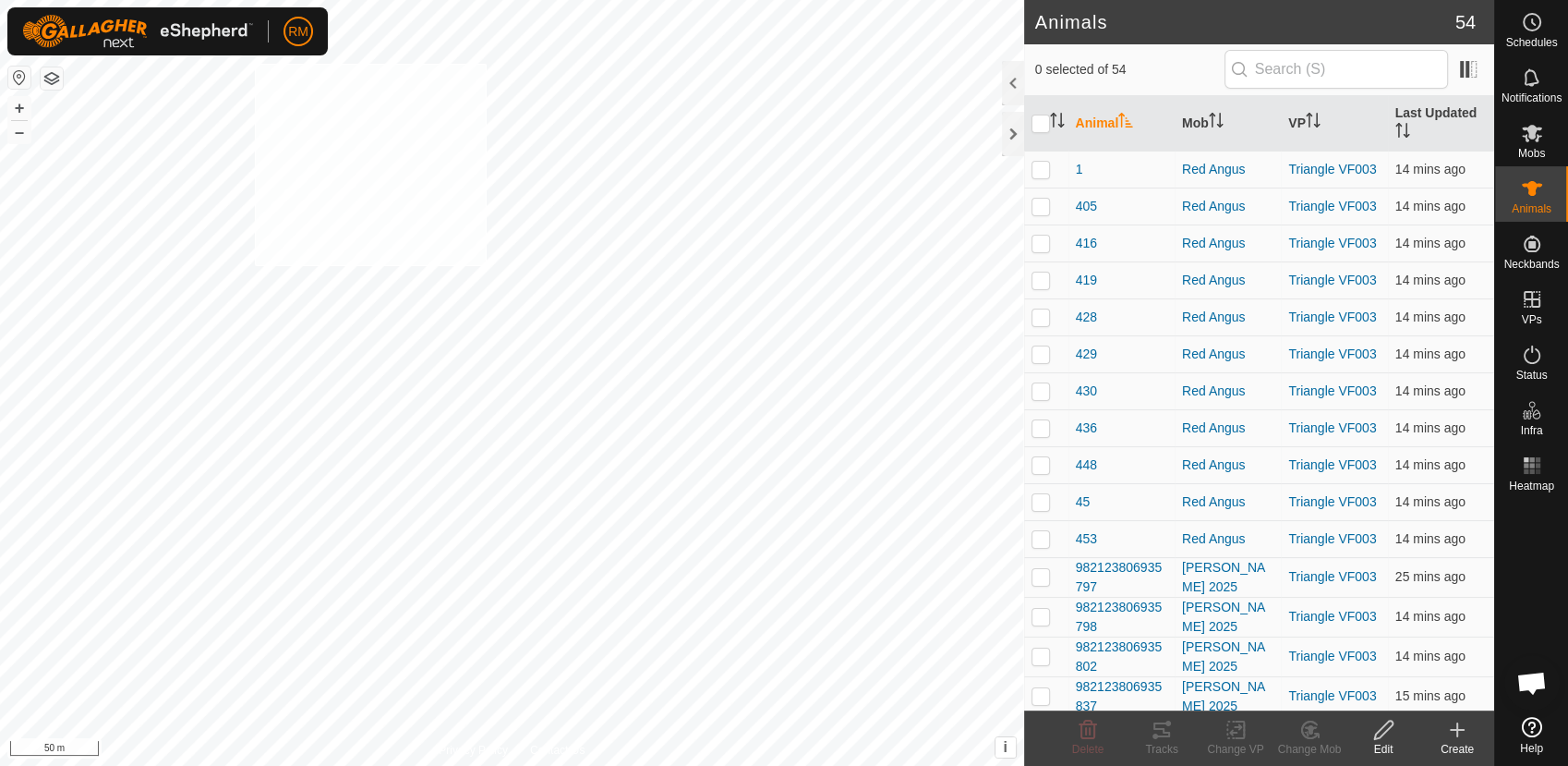
checkbox input "true"
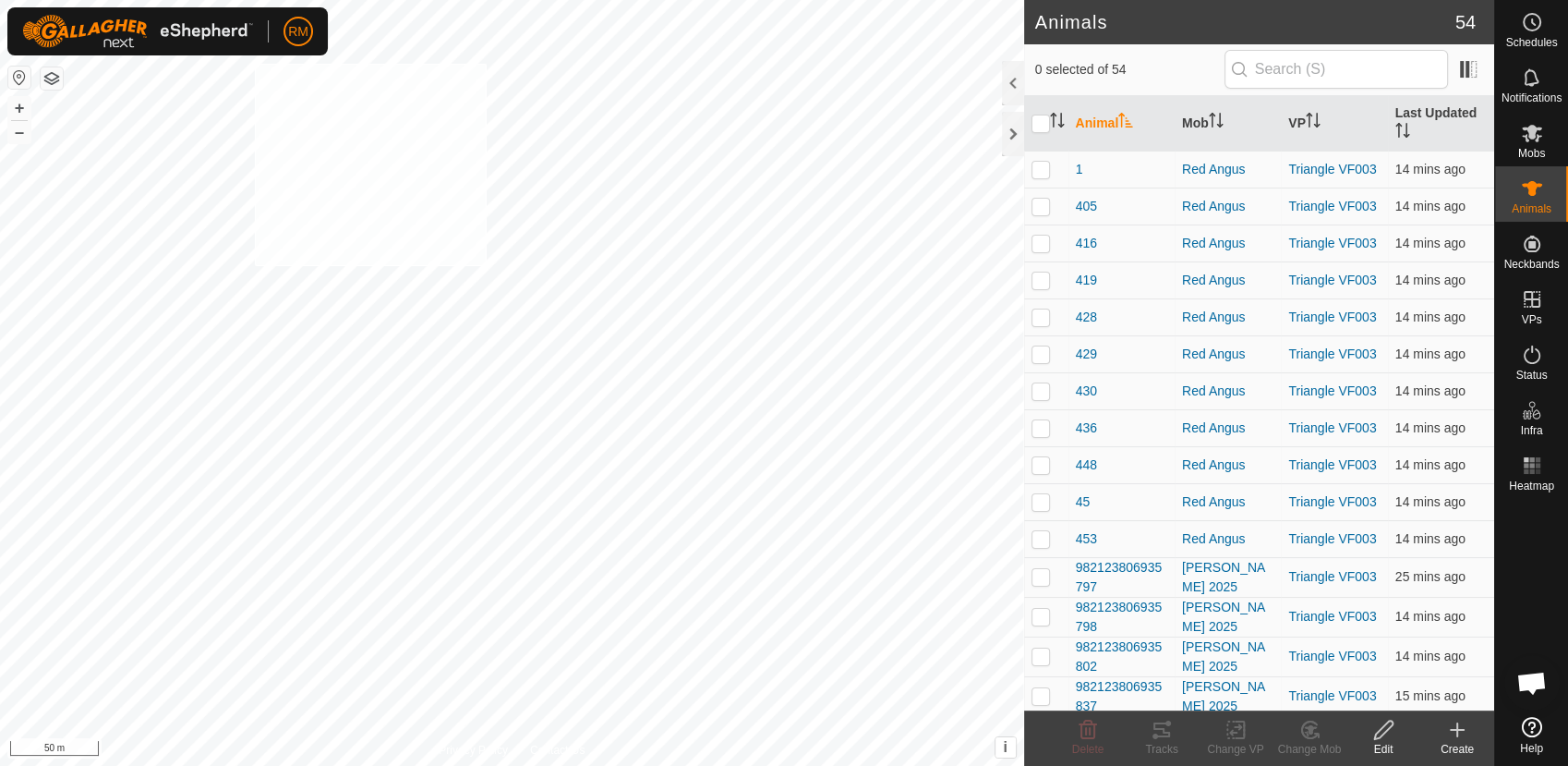
checkbox input "true"
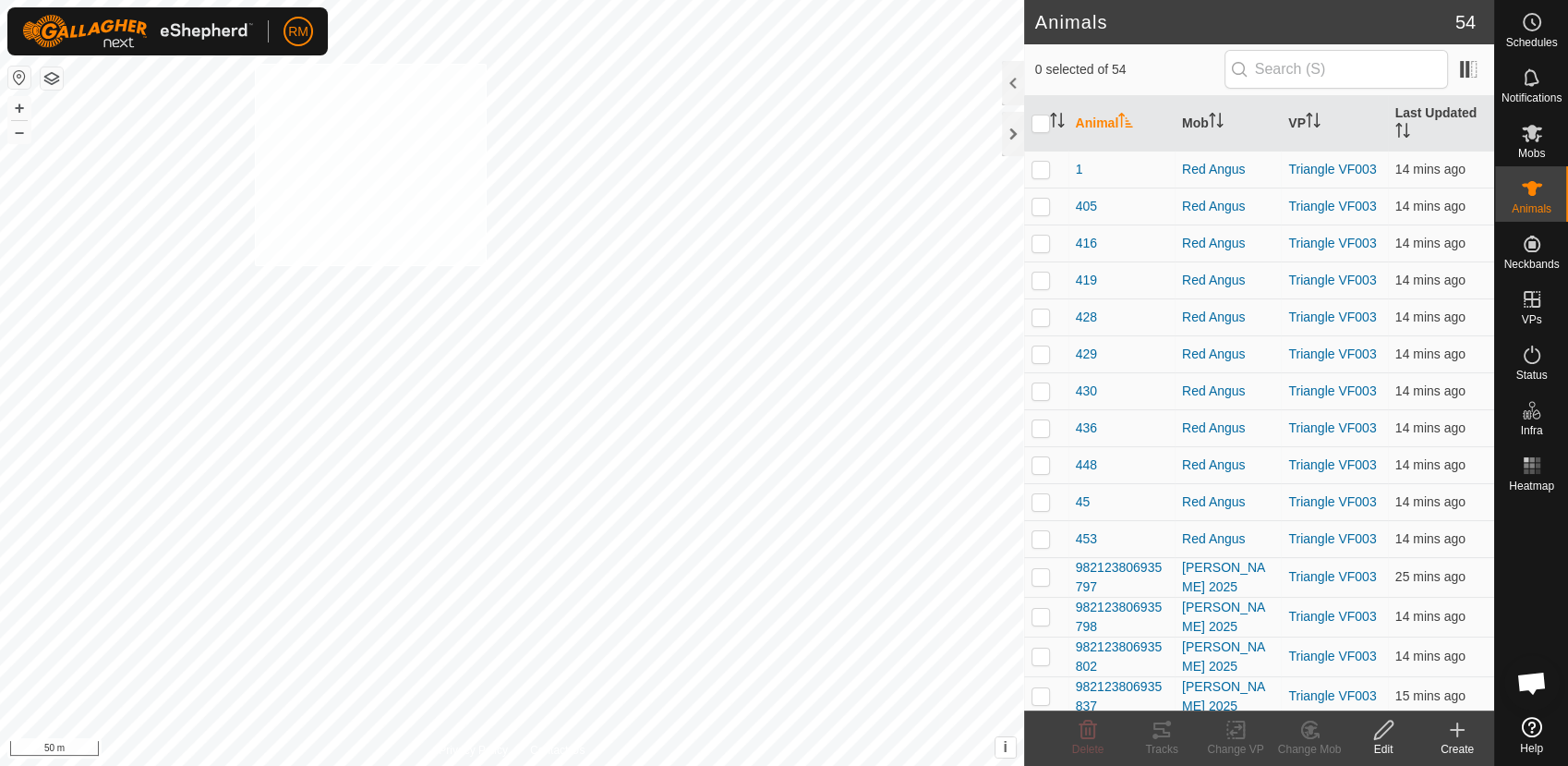
checkbox input "true"
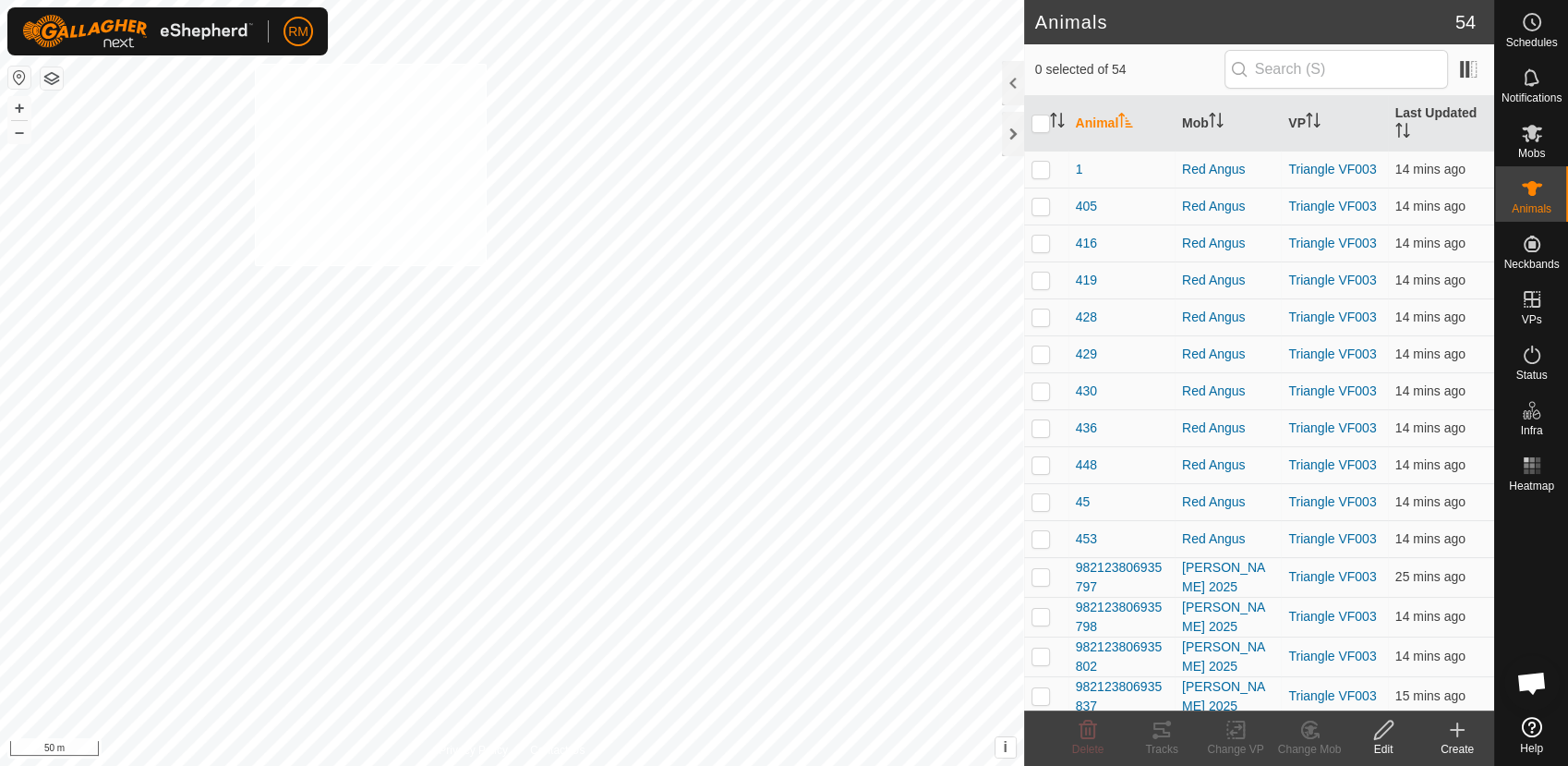
checkbox input "true"
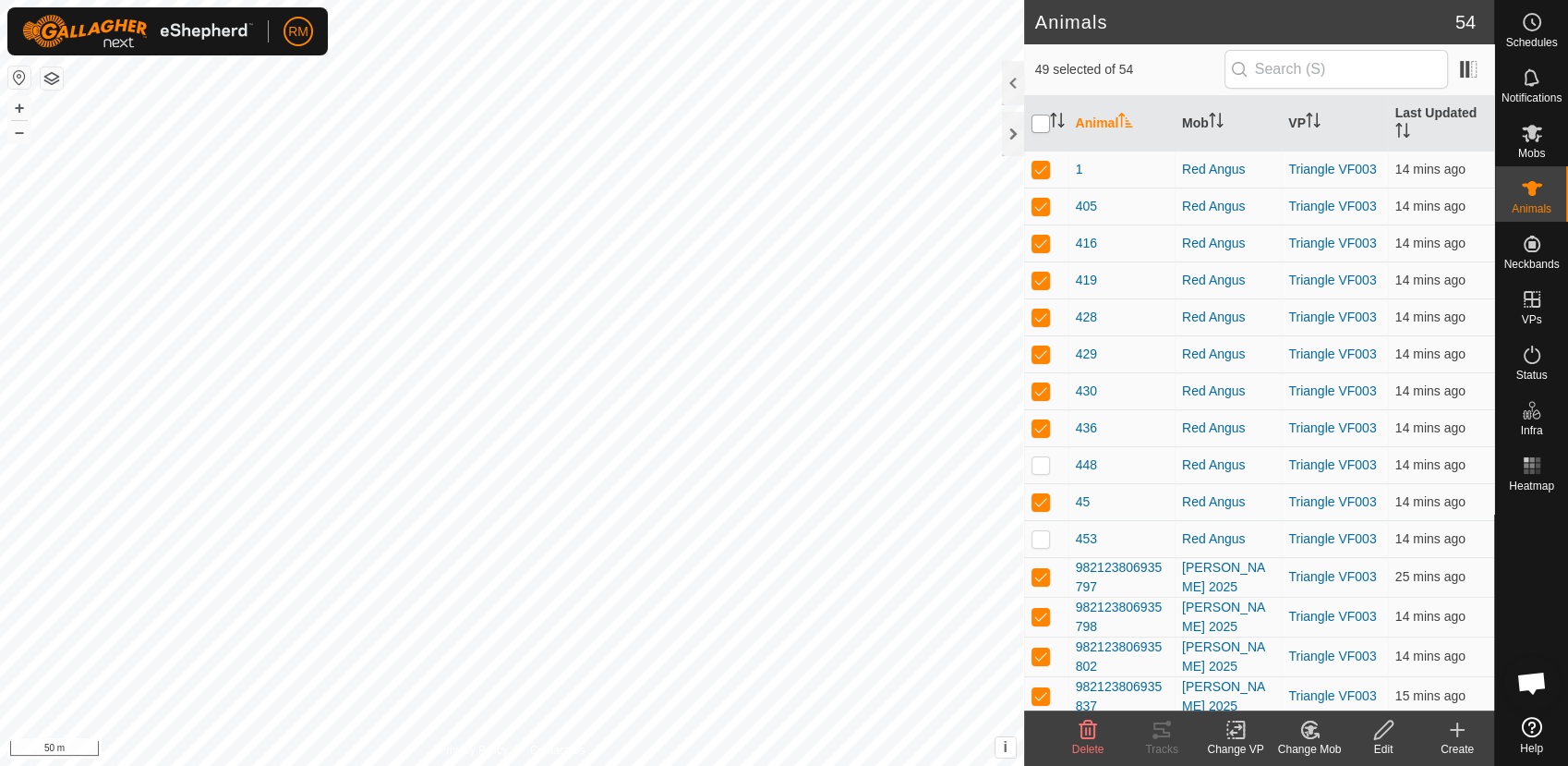
click at [1041, 118] on input "checkbox" at bounding box center [1041, 123] width 19 height 19
checkbox input "true"
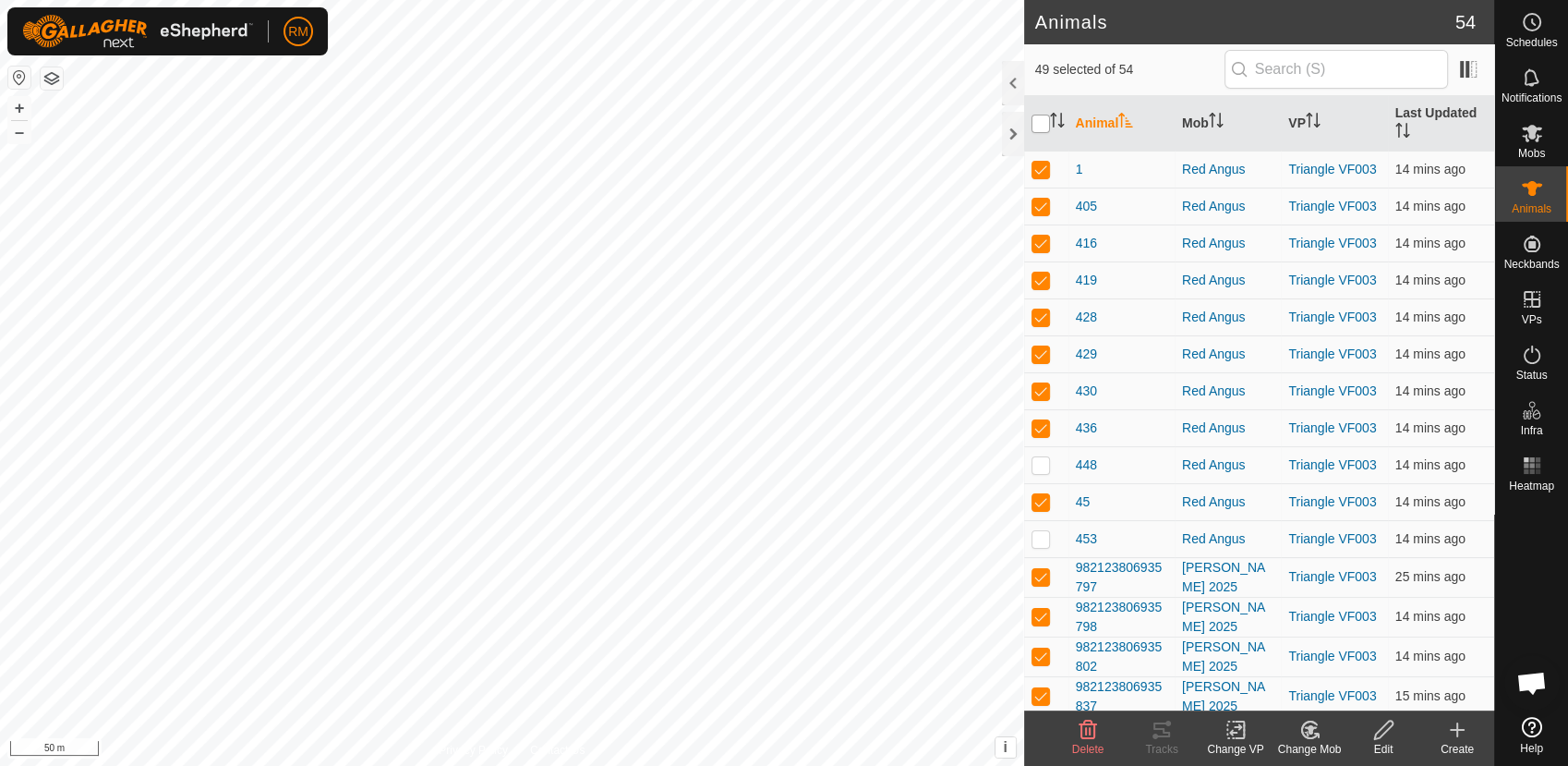
checkbox input "true"
click at [1041, 118] on input "checkbox" at bounding box center [1041, 123] width 19 height 19
checkbox input "false"
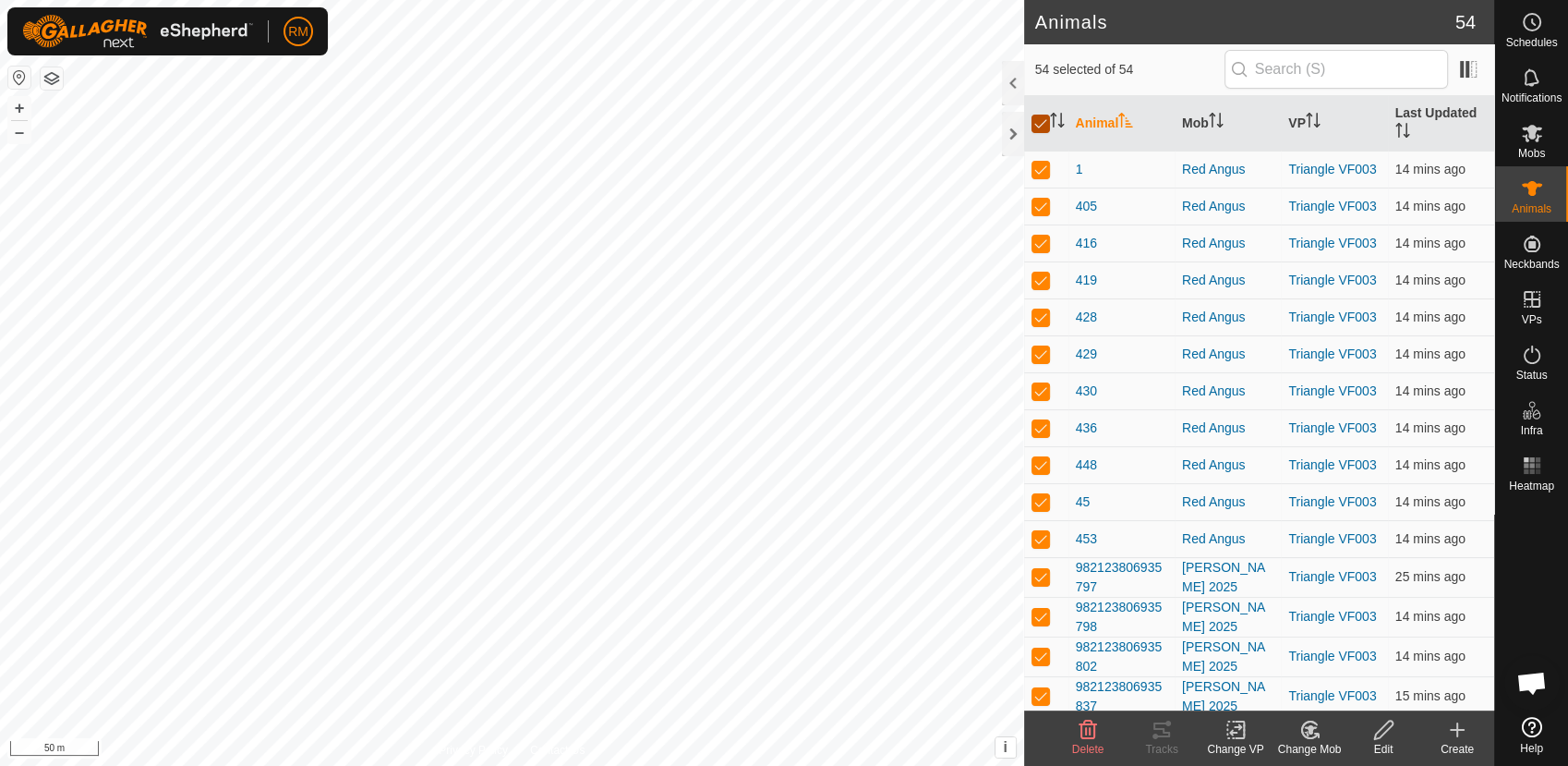
checkbox input "false"
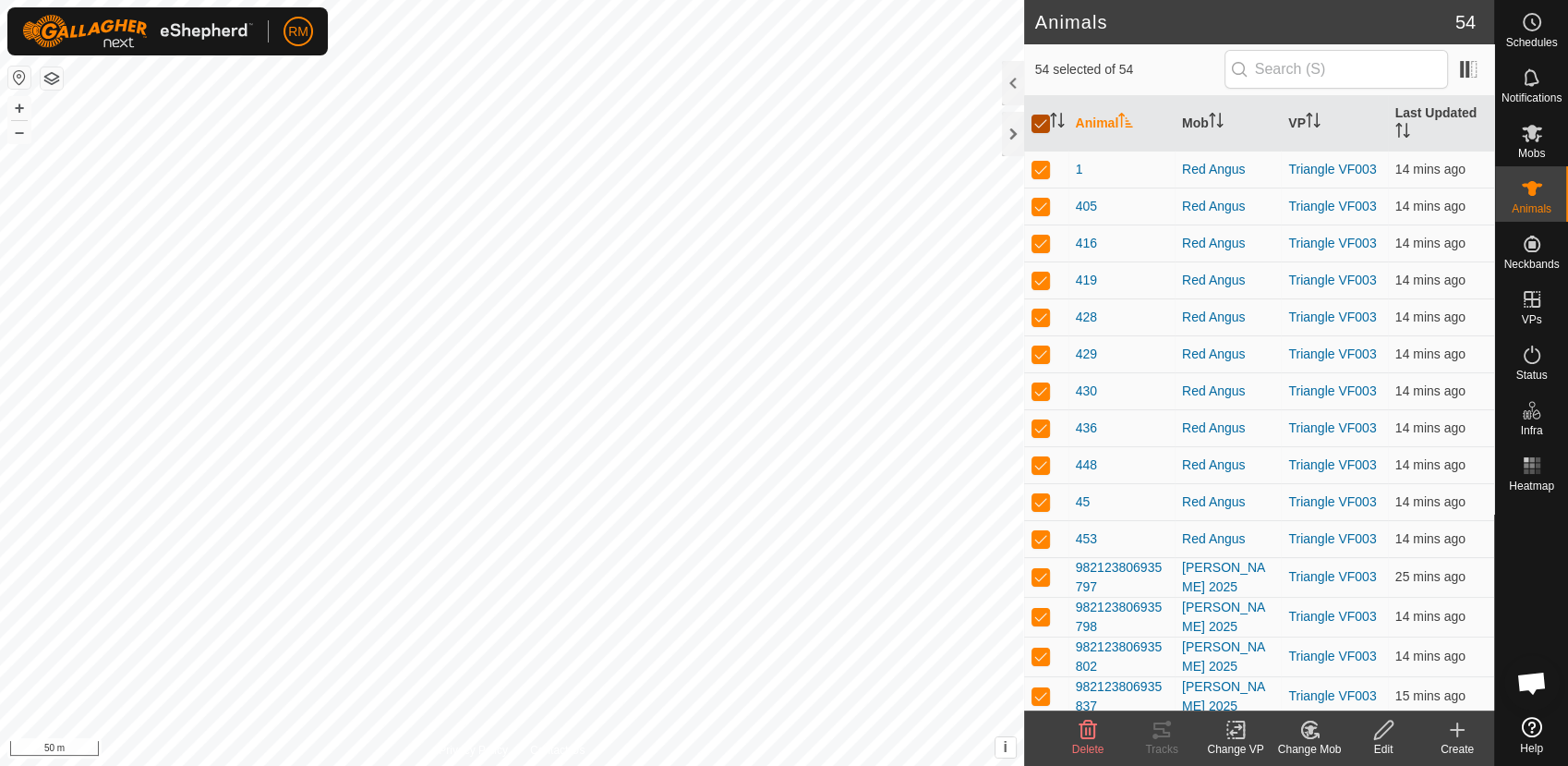
checkbox input "false"
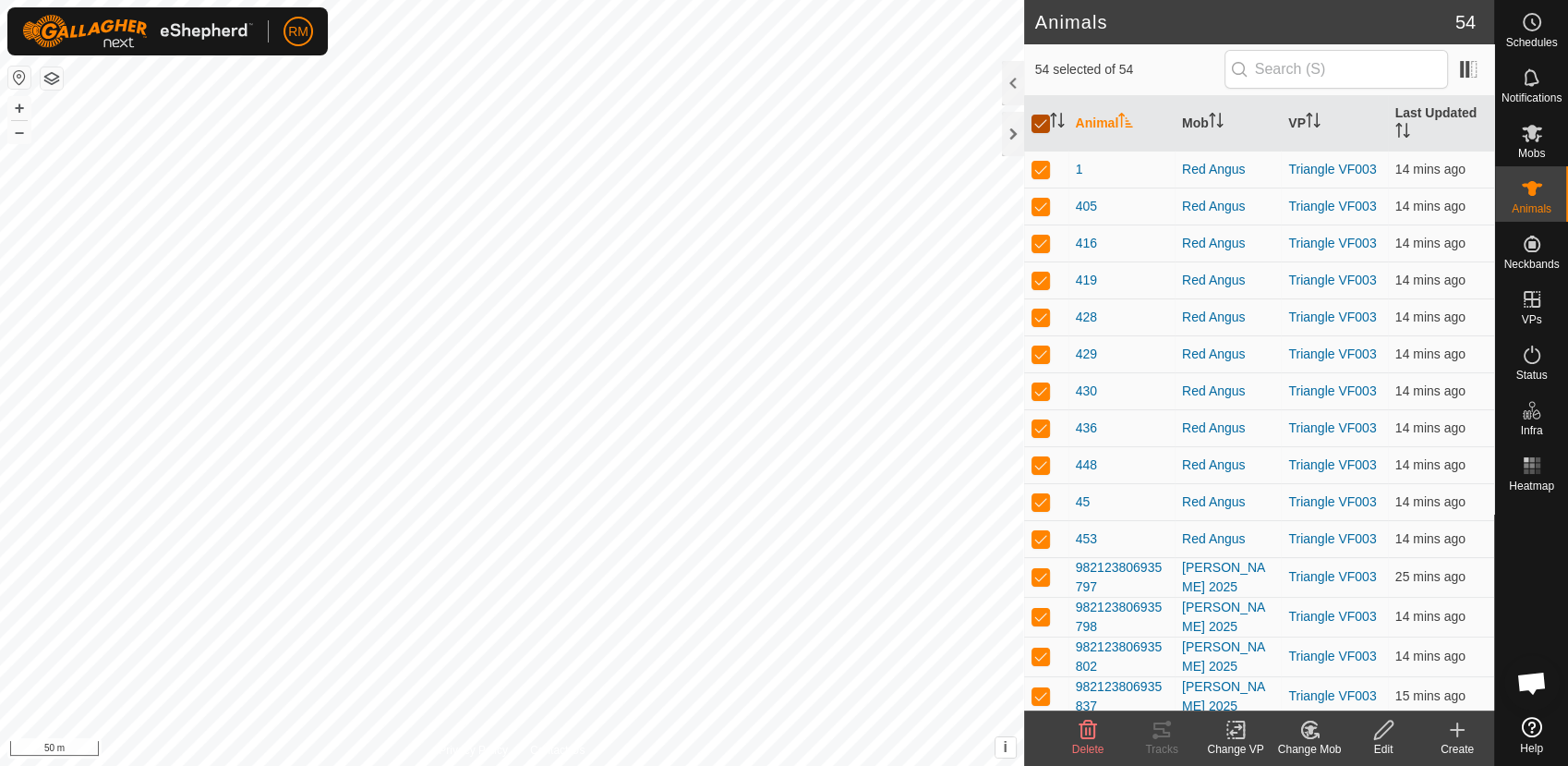
checkbox input "false"
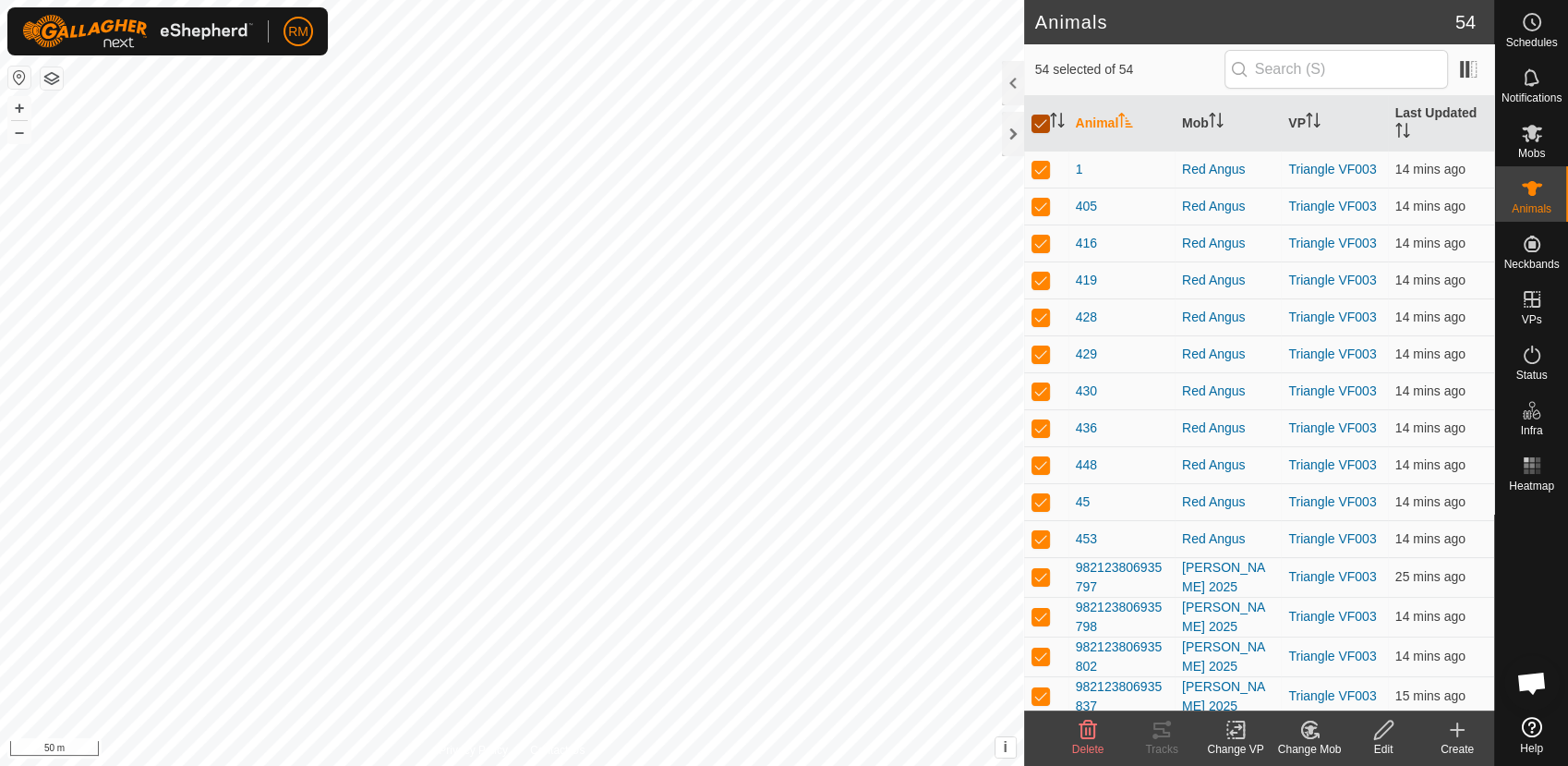
checkbox input "false"
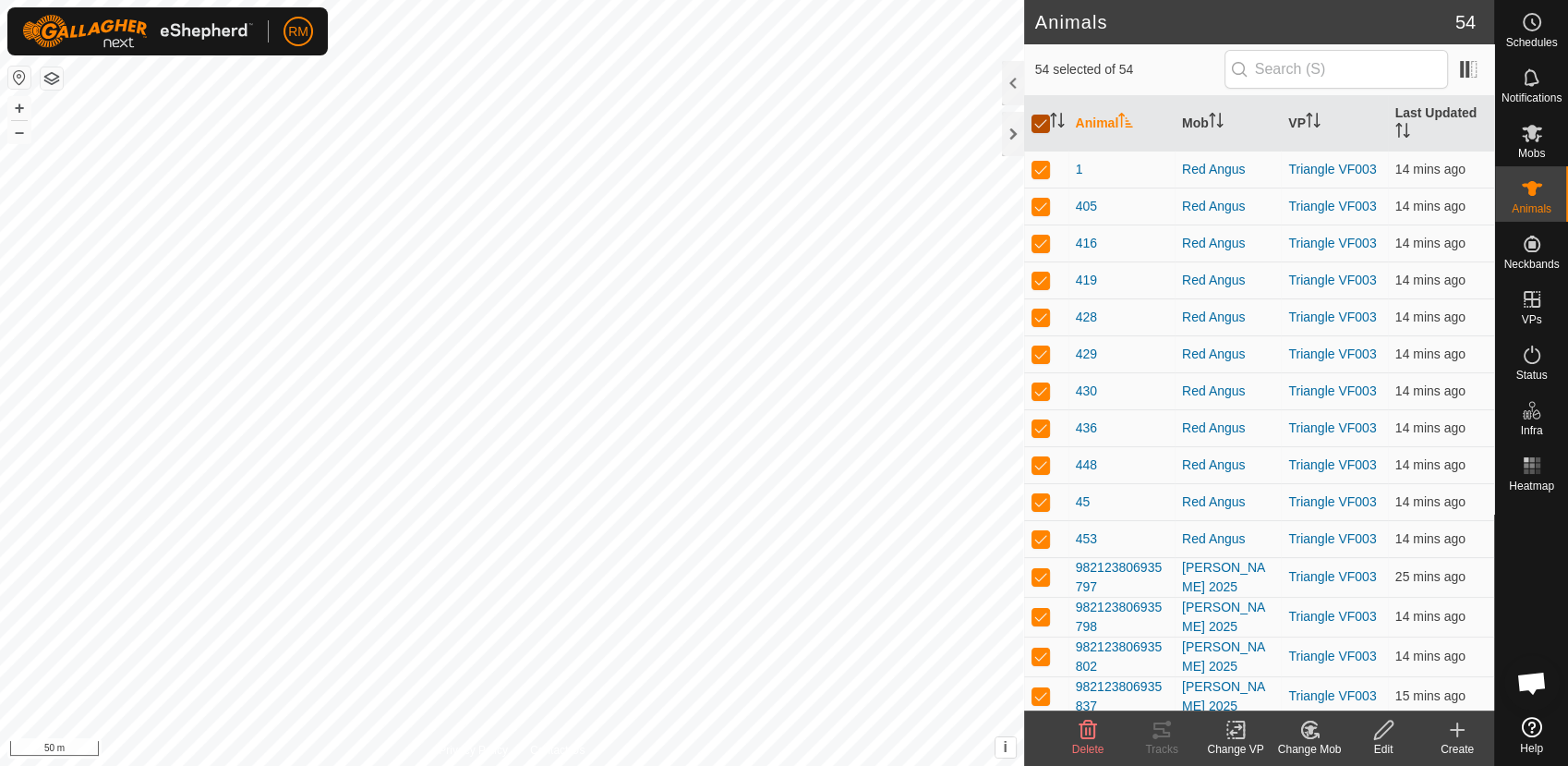
checkbox input "false"
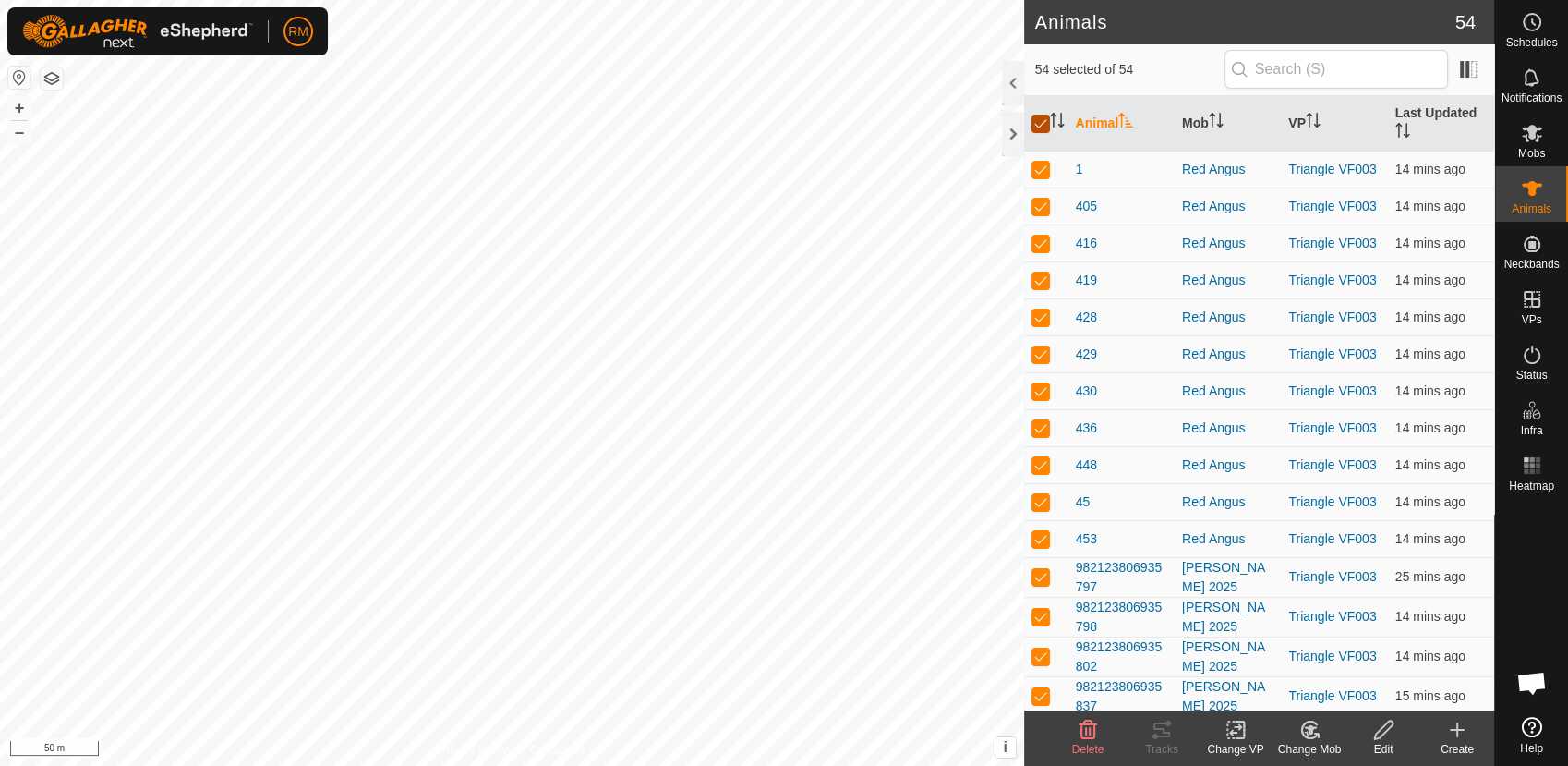
checkbox input "false"
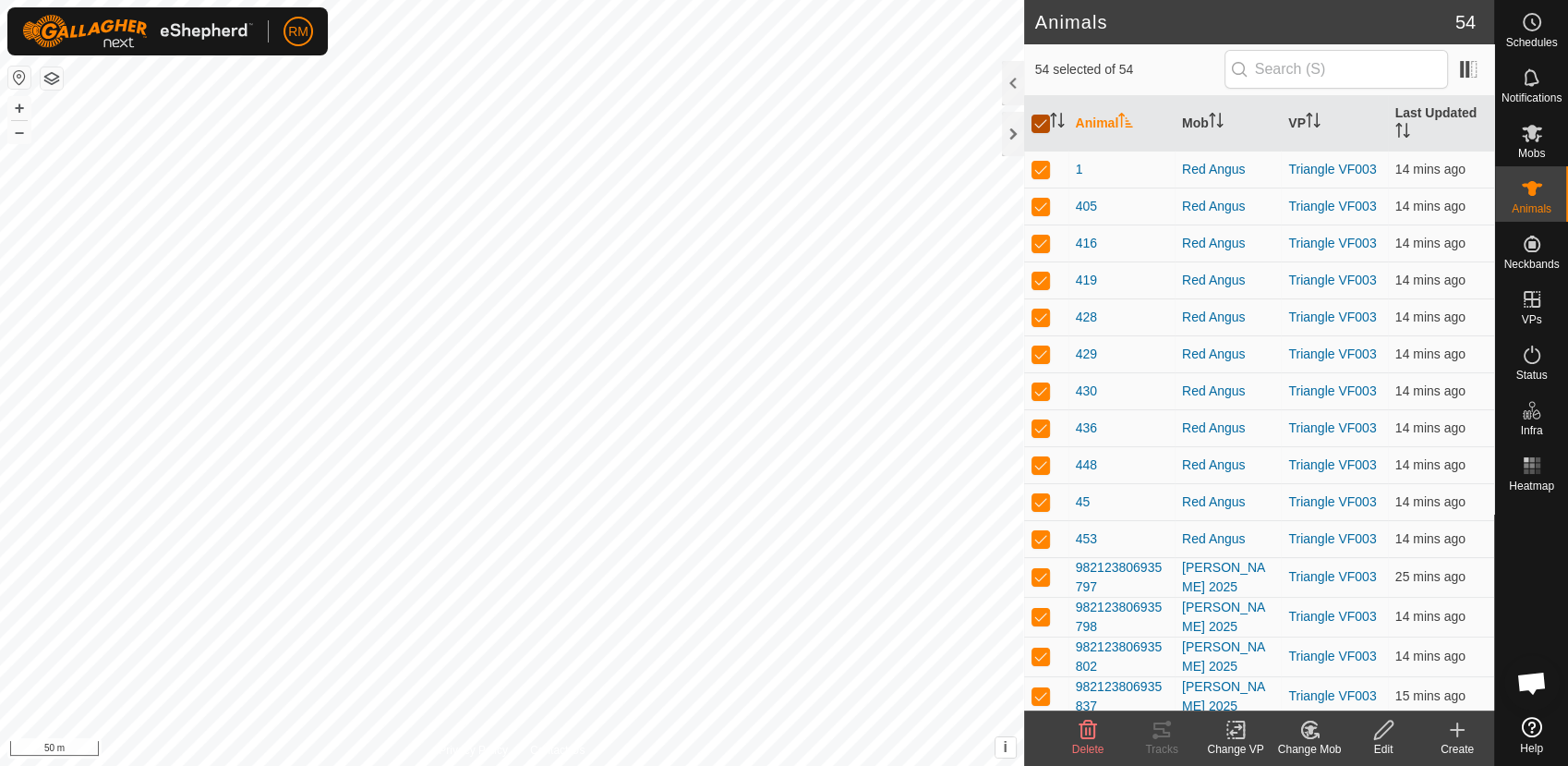
checkbox input "false"
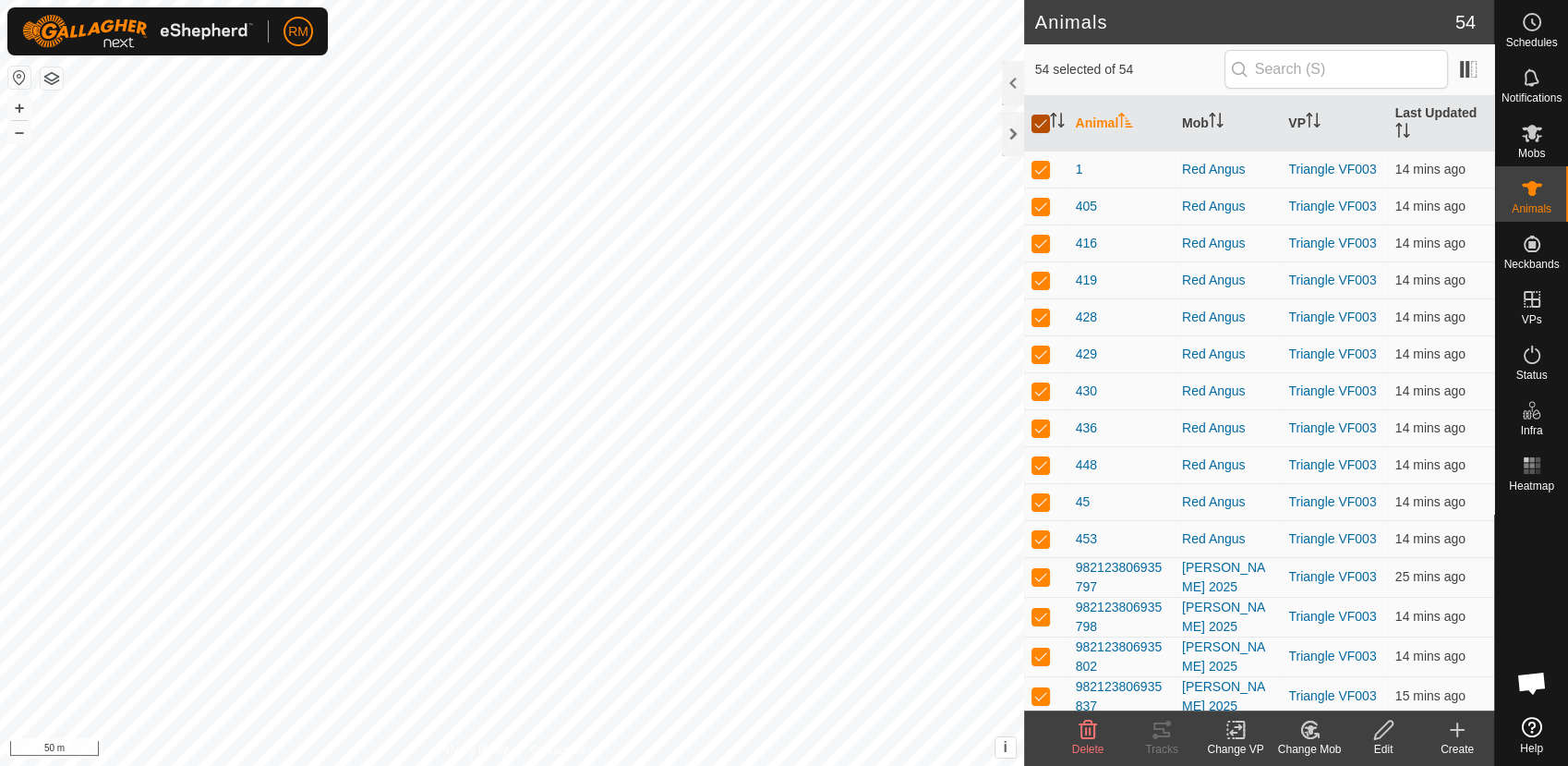
checkbox input "false"
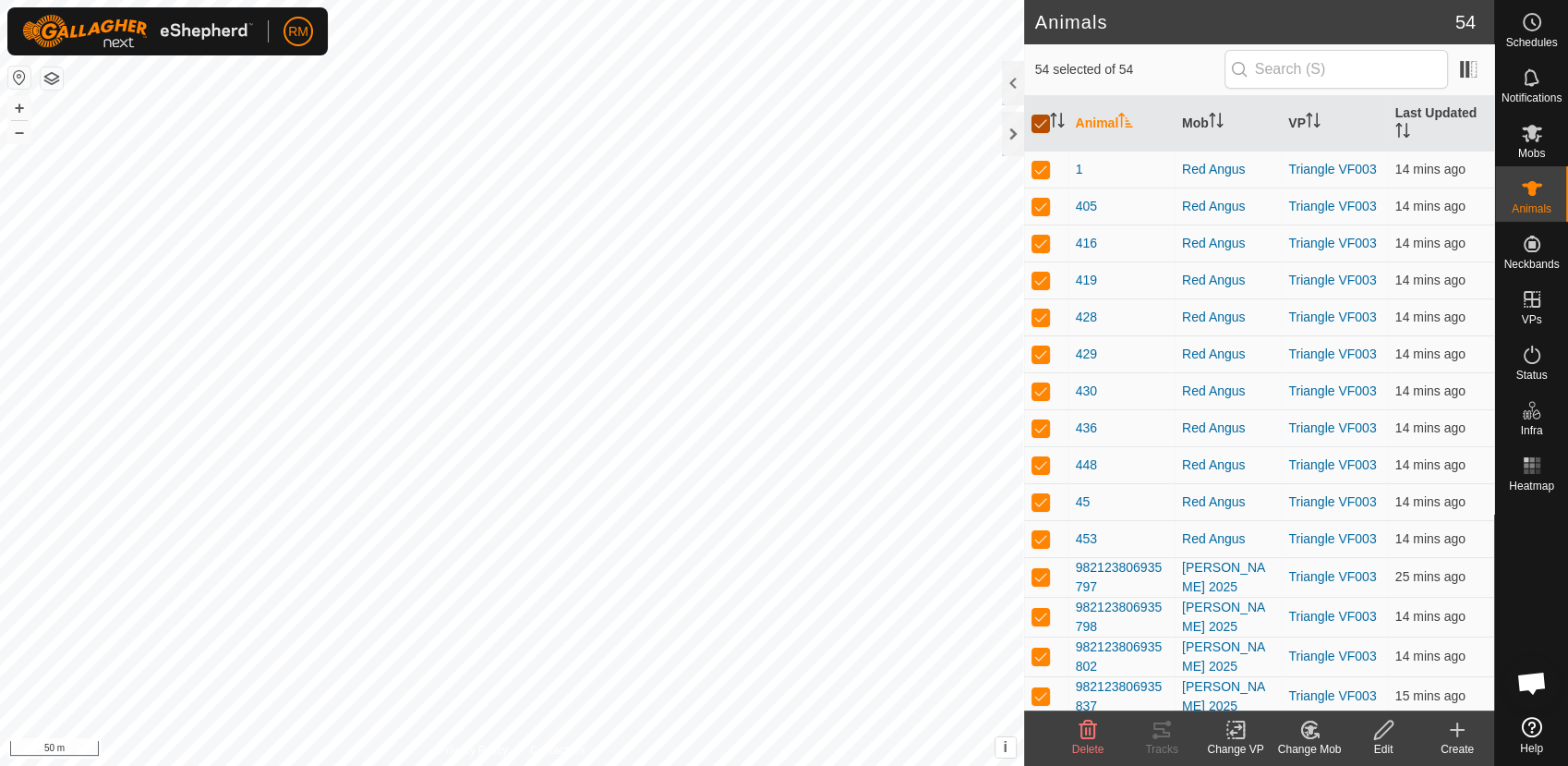
checkbox input "false"
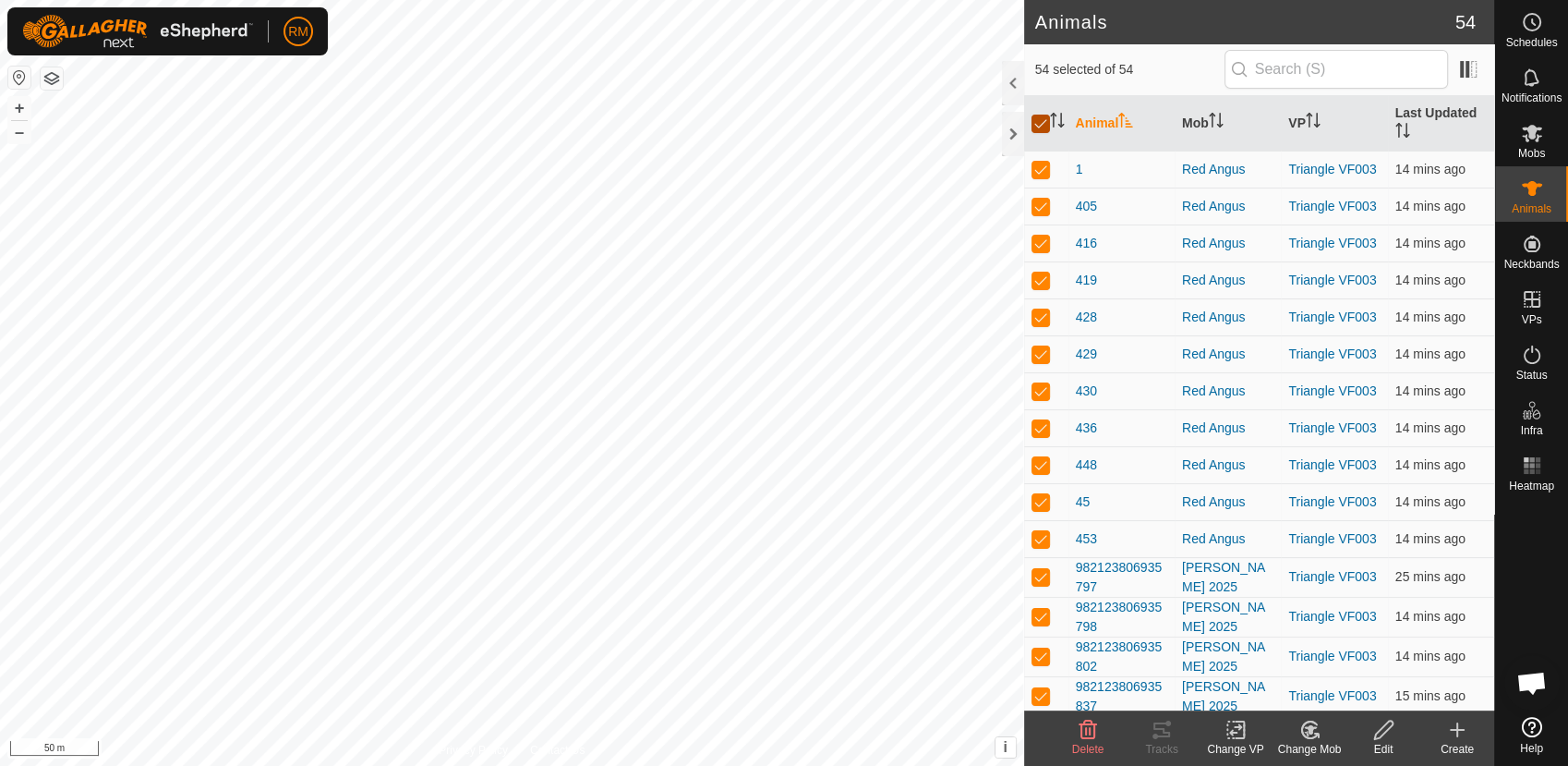
checkbox input "false"
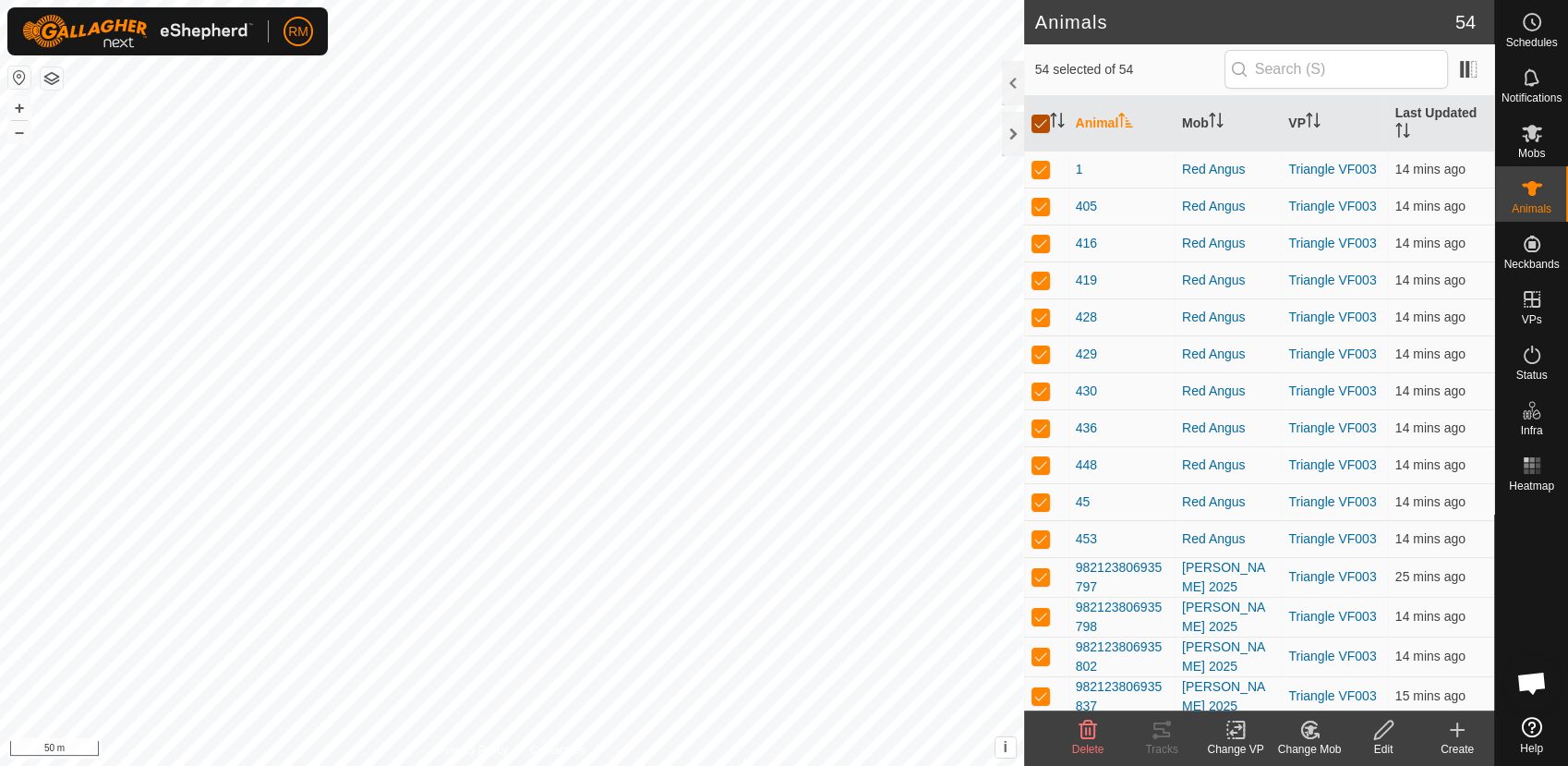
checkbox input "false"
